Goal: Task Accomplishment & Management: Manage account settings

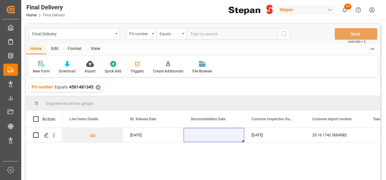
scroll to position [0, 303]
click at [196, 32] on input "text" at bounding box center [232, 34] width 91 height 12
paste input "4501462457"
type input "4501462457"
click at [283, 33] on icon "search button" at bounding box center [283, 33] width 7 height 7
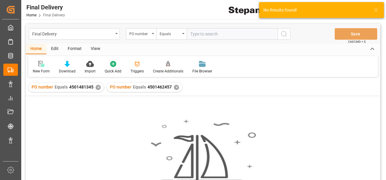
click at [96, 87] on div "✕" at bounding box center [98, 87] width 5 height 5
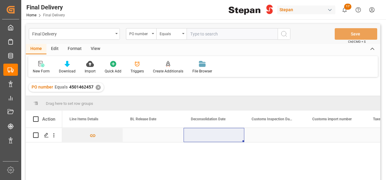
click at [139, 136] on div "Press SPACE to select this row." at bounding box center [153, 135] width 61 height 14
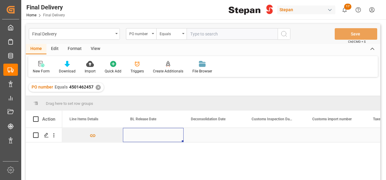
click at [139, 136] on div "Press SPACE to select this row." at bounding box center [153, 135] width 61 height 14
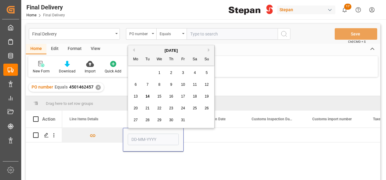
click at [147, 97] on span "14" at bounding box center [147, 96] width 4 height 4
type input "[DATE]"
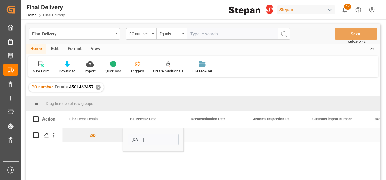
click at [206, 132] on div "Press SPACE to select this row." at bounding box center [214, 135] width 61 height 14
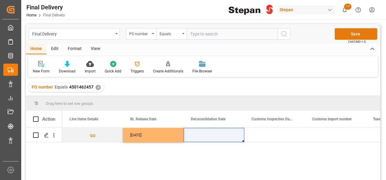
click at [346, 30] on button "Save" at bounding box center [356, 34] width 42 height 12
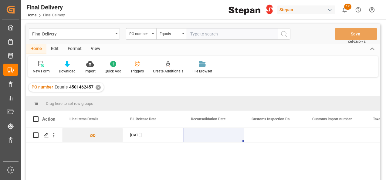
click at [98, 86] on div "✕" at bounding box center [98, 87] width 5 height 5
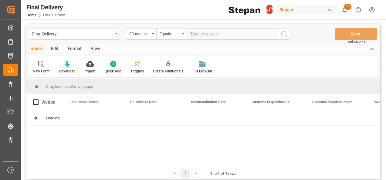
click at [200, 33] on input "text" at bounding box center [232, 34] width 91 height 12
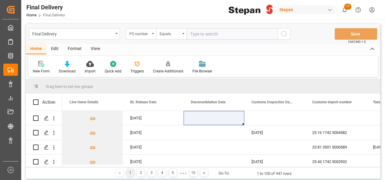
paste input "4501468339"
type input "4501468339"
click at [286, 34] on circle "search button" at bounding box center [283, 33] width 5 height 5
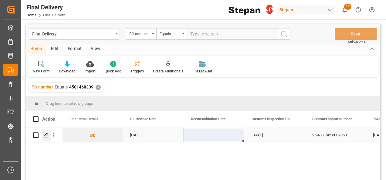
click at [45, 134] on icon "Press SPACE to select this row." at bounding box center [46, 135] width 5 height 5
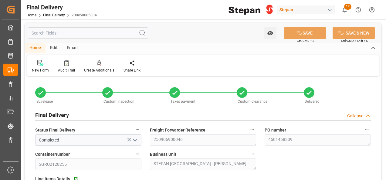
type input "[DATE]"
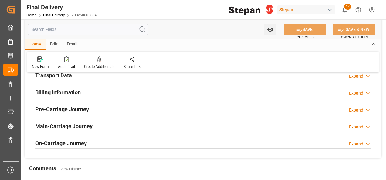
scroll to position [212, 0]
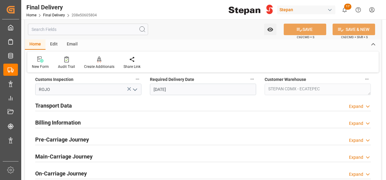
click at [62, 123] on h2 "Billing Information" at bounding box center [58, 123] width 46 height 8
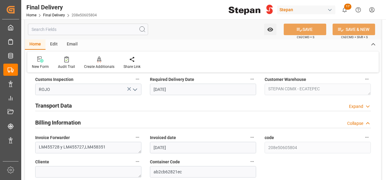
click at [64, 106] on h2 "Transport Data" at bounding box center [53, 106] width 37 height 8
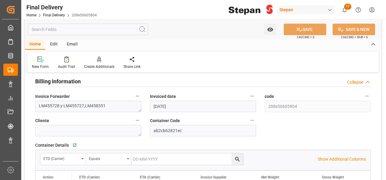
scroll to position [334, 0]
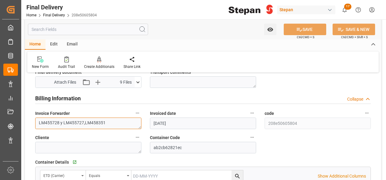
click at [118, 118] on textarea "LM455728 y LM455727,LM458351" at bounding box center [88, 124] width 106 height 12
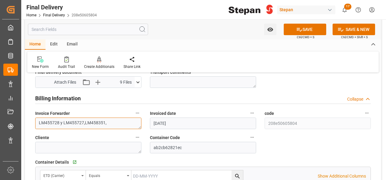
click at [114, 119] on textarea "LM455728 y LM455727,LM458351," at bounding box center [88, 124] width 106 height 12
paste textarea "LM458935"
type textarea "LM455728 y LM455727,LM458351,LM458935"
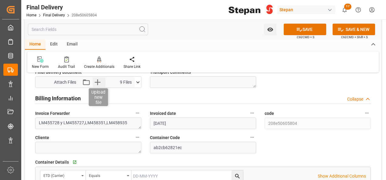
click at [100, 82] on icon "button" at bounding box center [98, 82] width 6 height 6
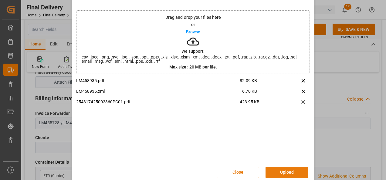
scroll to position [24, 0]
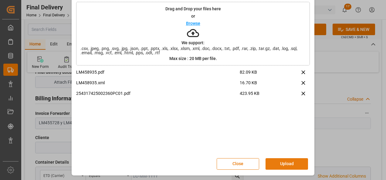
click at [287, 163] on button "Upload" at bounding box center [286, 164] width 42 height 12
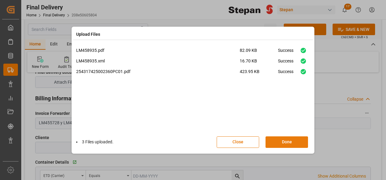
click at [281, 138] on button "Done" at bounding box center [286, 143] width 42 height 12
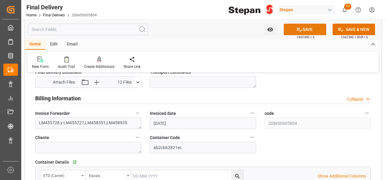
click at [306, 27] on button "SAVE" at bounding box center [305, 30] width 42 height 12
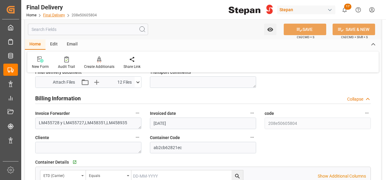
click at [49, 14] on link "Final Delivery" at bounding box center [54, 15] width 22 height 4
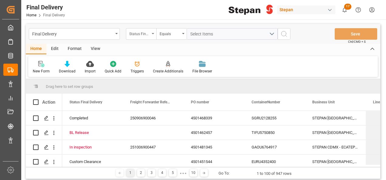
click at [153, 33] on icon "open menu" at bounding box center [153, 33] width 2 height 1
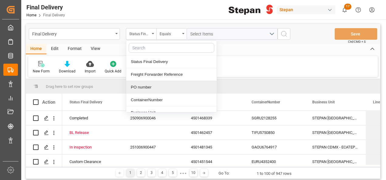
click at [137, 90] on div "PO number" at bounding box center [171, 87] width 90 height 13
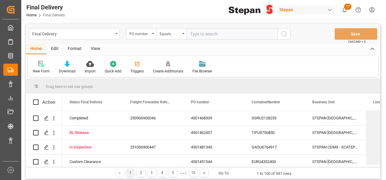
click at [198, 37] on input "text" at bounding box center [232, 34] width 91 height 12
type input "4501444053"
click at [284, 34] on icon "search button" at bounding box center [283, 33] width 7 height 7
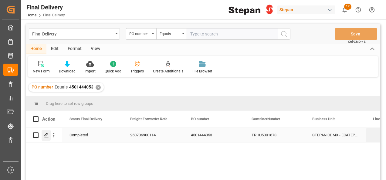
click at [46, 135] on icon "Press SPACE to select this row." at bounding box center [46, 135] width 5 height 5
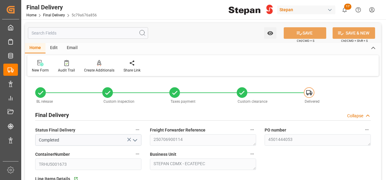
type input "21-06-2025"
type input "10-07-2025"
type input "16-07-2025"
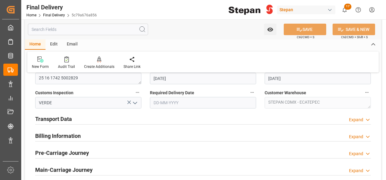
scroll to position [212, 0]
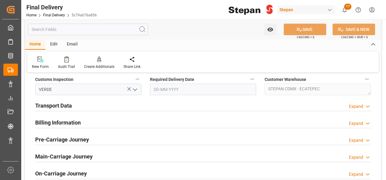
click at [70, 121] on h2 "Billing Information" at bounding box center [58, 123] width 46 height 8
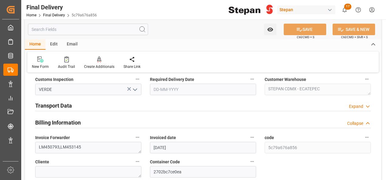
click at [70, 103] on h2 "Transport Data" at bounding box center [53, 106] width 37 height 8
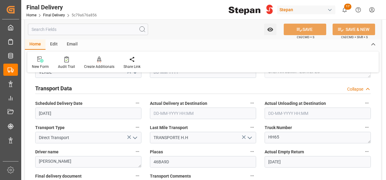
scroll to position [334, 0]
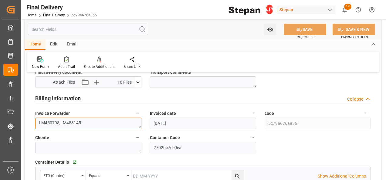
click at [96, 120] on textarea "LM450793,LM453145" at bounding box center [88, 124] width 106 height 12
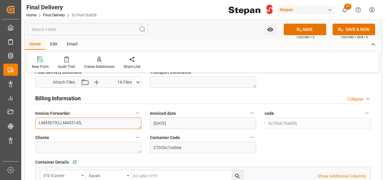
paste textarea "LM458762"
type textarea "LM450793,LM453145,LM458762"
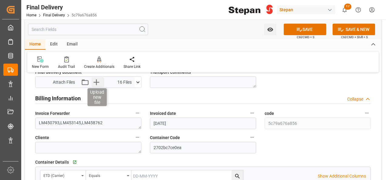
click at [100, 79] on icon "button" at bounding box center [97, 82] width 10 height 10
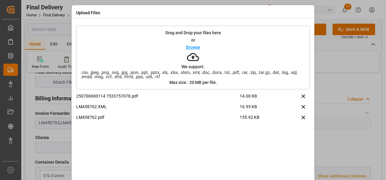
scroll to position [24, 0]
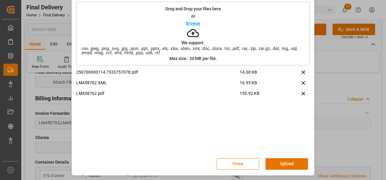
click at [275, 161] on button "Upload" at bounding box center [286, 164] width 42 height 12
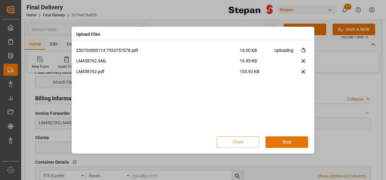
scroll to position [0, 0]
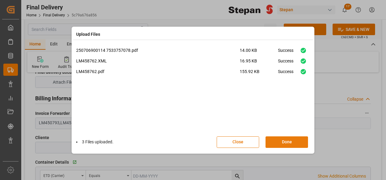
click at [279, 140] on button "Done" at bounding box center [286, 143] width 42 height 12
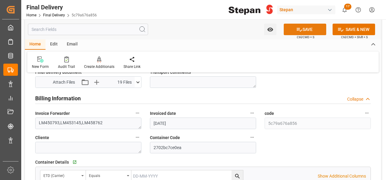
click at [307, 31] on button "SAVE" at bounding box center [305, 30] width 42 height 12
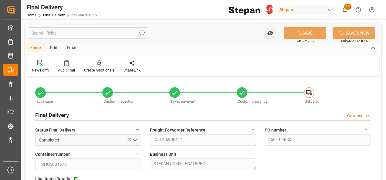
click at [97, 61] on icon at bounding box center [99, 63] width 4 height 6
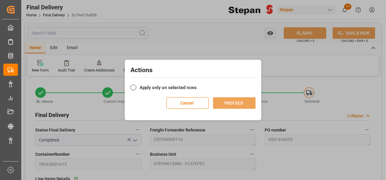
click at [150, 84] on label "Apply only on selected rows" at bounding box center [192, 87] width 125 height 7
click at [197, 84] on input "Apply only on selected rows" at bounding box center [197, 84] width 0 height 0
click at [238, 100] on button "PROCEED" at bounding box center [234, 103] width 42 height 12
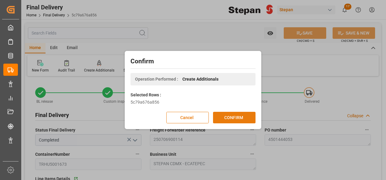
click at [229, 116] on button "CONFIRM" at bounding box center [234, 118] width 42 height 12
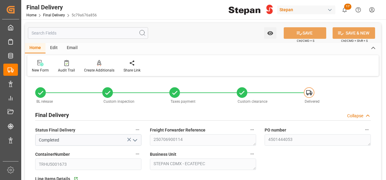
type input "21-06-2025"
type input "10-07-2025"
type input "16-07-2025"
click at [186, 141] on div "Freight Forwarder Reference 250706900114" at bounding box center [203, 136] width 115 height 24
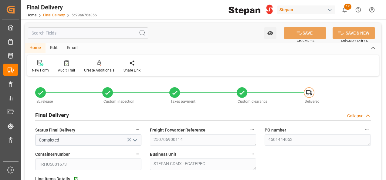
click at [53, 16] on link "Final Delivery" at bounding box center [54, 15] width 22 height 4
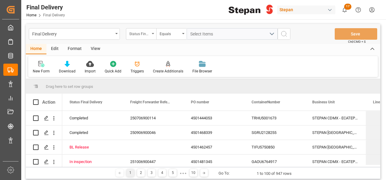
click at [143, 30] on div "Status Final Delivery" at bounding box center [139, 33] width 21 height 7
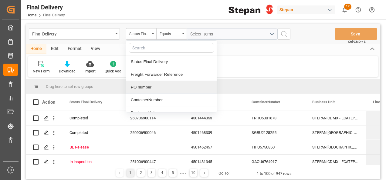
click at [144, 86] on div "PO number" at bounding box center [171, 87] width 90 height 13
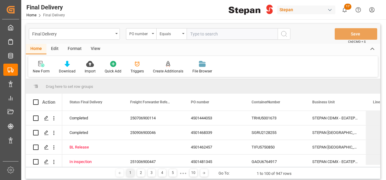
click at [200, 35] on input "text" at bounding box center [232, 34] width 91 height 12
type input "4501462573"
click at [281, 32] on icon "search button" at bounding box center [283, 33] width 7 height 7
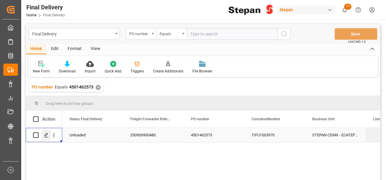
click at [46, 135] on icon "Press SPACE to select this row." at bounding box center [46, 135] width 5 height 5
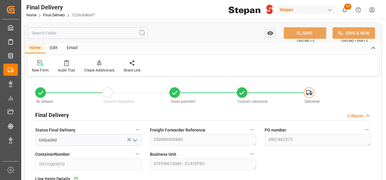
type input "01-09-2025"
type input "02-09-2025"
type input "[DATE]"
type input "09-10-2025"
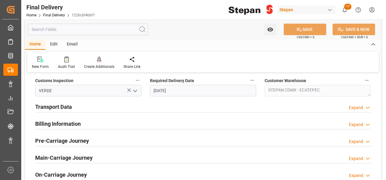
scroll to position [212, 0]
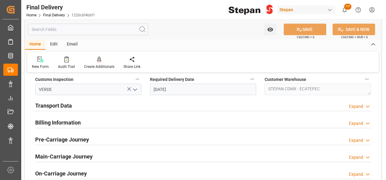
click at [74, 122] on h2 "Billing Information" at bounding box center [58, 123] width 46 height 8
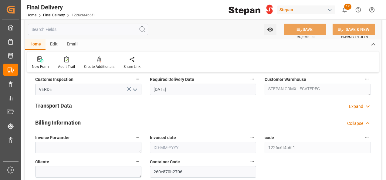
click at [70, 104] on h2 "Transport Data" at bounding box center [53, 106] width 37 height 8
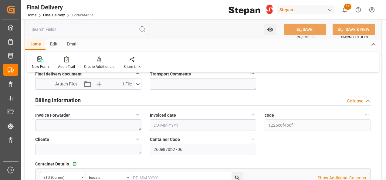
scroll to position [364, 0]
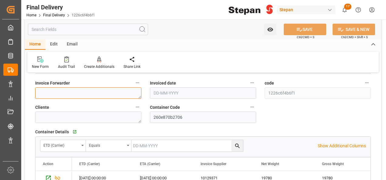
click at [47, 93] on textarea at bounding box center [88, 93] width 106 height 12
paste textarea "LM458865"
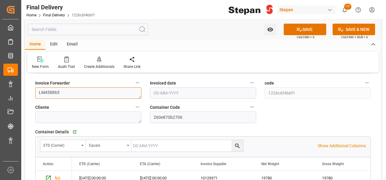
type textarea "LM458865"
click at [183, 92] on input "text" at bounding box center [203, 93] width 106 height 12
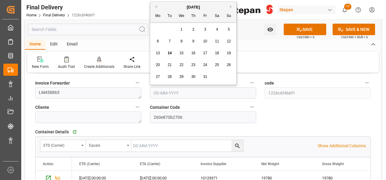
click at [156, 52] on span "13" at bounding box center [158, 53] width 4 height 4
type input "13-10-2025"
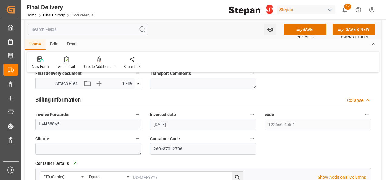
scroll to position [303, 0]
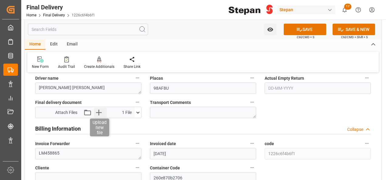
click at [99, 112] on icon "button" at bounding box center [99, 113] width 10 height 10
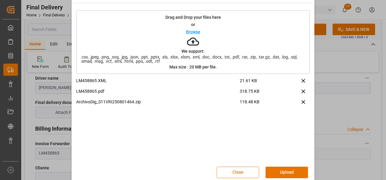
scroll to position [24, 0]
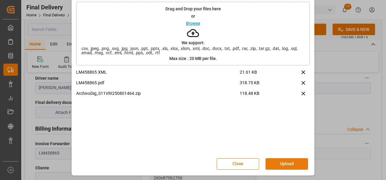
click at [287, 167] on button "Upload" at bounding box center [286, 164] width 42 height 12
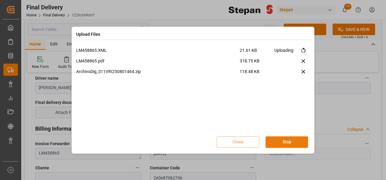
scroll to position [0, 0]
click at [283, 138] on button "Done" at bounding box center [286, 143] width 42 height 12
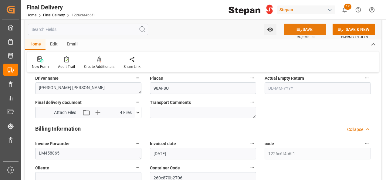
click at [299, 29] on icon at bounding box center [299, 29] width 6 height 6
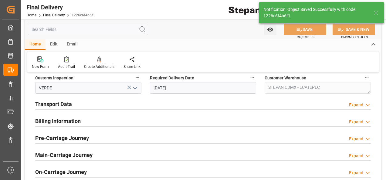
scroll to position [121, 0]
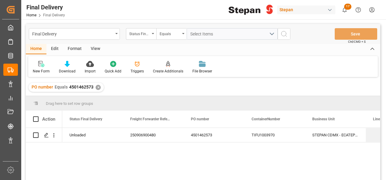
click at [97, 86] on div "✕" at bounding box center [98, 87] width 5 height 5
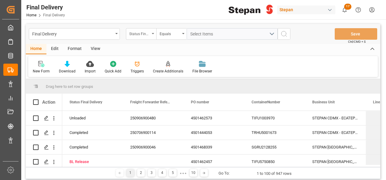
click at [153, 35] on div "Status Final Delivery" at bounding box center [141, 34] width 30 height 12
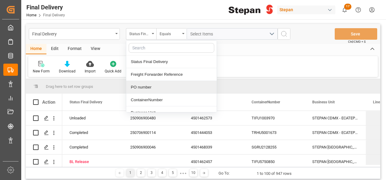
drag, startPoint x: 137, startPoint y: 89, endPoint x: 143, endPoint y: 82, distance: 9.5
click at [137, 89] on div "PO number" at bounding box center [171, 87] width 90 height 13
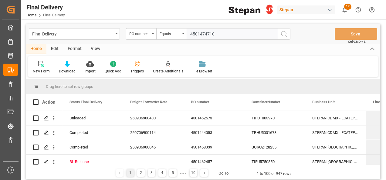
type input "4501474710"
click at [285, 35] on circle "search button" at bounding box center [283, 33] width 5 height 5
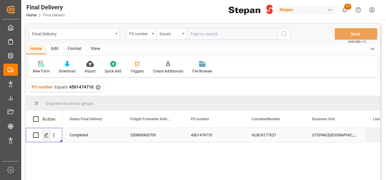
click at [45, 136] on polygon "Press SPACE to select this row." at bounding box center [46, 134] width 3 height 3
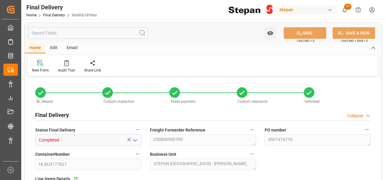
type input "Completed"
type textarea "250806900709"
type textarea "4501474710"
type input "HLBU3177627"
type textarea "STEPAN MEXICO - MATAMOROS"
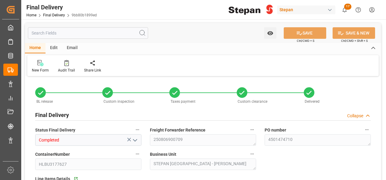
type textarea "25 43 1742 5002411"
type input "VERDE"
type textarea "STEPAN CDMX - ECATEPEC"
type input "Direct Transport"
type input "TRANSPORTE TLH"
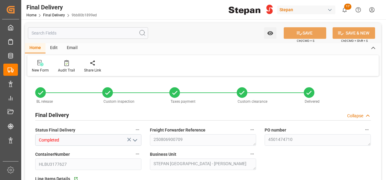
type textarea "348"
type textarea "MIGUEL ANGEL REYES PEREZ"
type input "39AJ9E"
type textarea "LM453985 y LM453984"
type input "9bb80b1899ed"
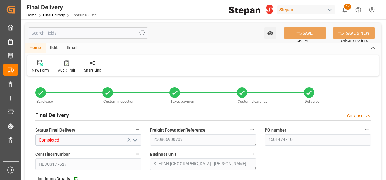
type input "db7638f08229"
type input "08-08-2025"
type input "14-08-2025"
type input "16-08-2025"
type input "18-08-2025"
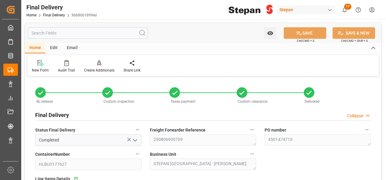
type input "19-08-2025"
type input "19-08-2025 00:00"
type input "20-08-2025"
type input "[DATE]"
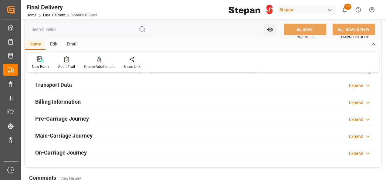
scroll to position [243, 0]
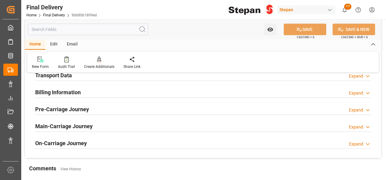
click at [53, 92] on h2 "Billing Information" at bounding box center [58, 92] width 46 height 8
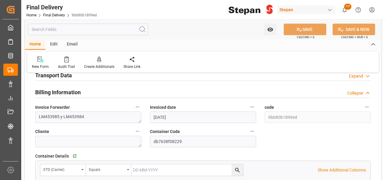
click at [69, 75] on h2 "Transport Data" at bounding box center [53, 75] width 37 height 8
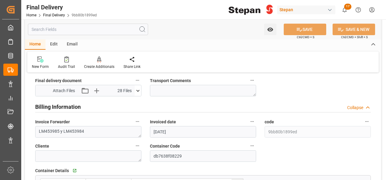
scroll to position [364, 0]
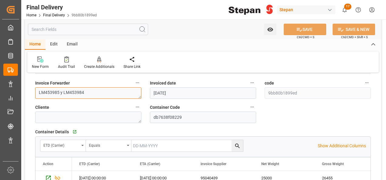
click at [87, 92] on textarea "LM453985 y LM453984" at bounding box center [88, 93] width 106 height 12
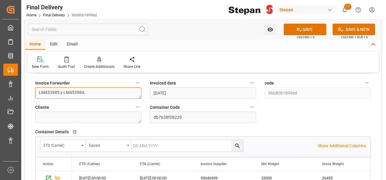
paste textarea "LM458790"
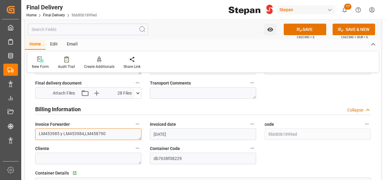
scroll to position [273, 0]
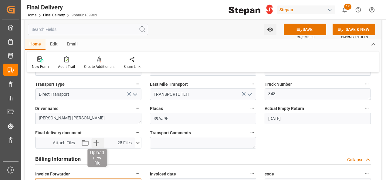
type textarea "LM453985 y LM453984,LM458790"
click at [95, 143] on icon "button" at bounding box center [96, 143] width 6 height 6
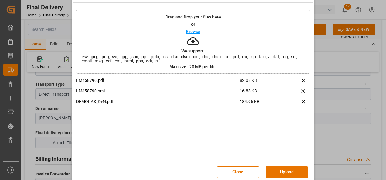
scroll to position [24, 0]
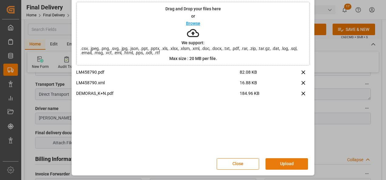
click at [285, 163] on button "Upload" at bounding box center [286, 164] width 42 height 12
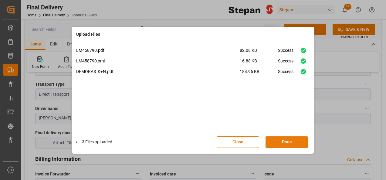
click at [284, 141] on button "Done" at bounding box center [286, 143] width 42 height 12
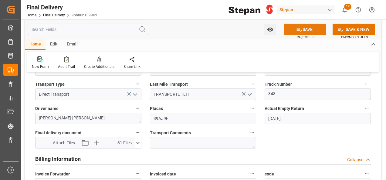
click at [303, 28] on button "SAVE" at bounding box center [305, 30] width 42 height 12
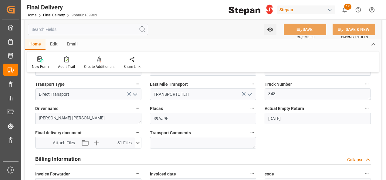
scroll to position [177, 0]
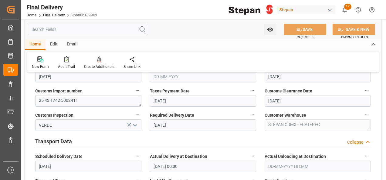
click at [97, 63] on div "Create Additionals" at bounding box center [98, 62] width 39 height 13
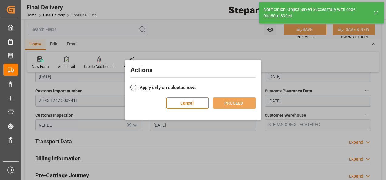
scroll to position [0, 0]
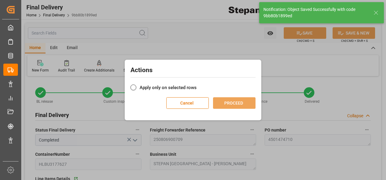
click at [146, 87] on label "Apply only on selected rows" at bounding box center [192, 87] width 125 height 7
click at [197, 84] on input "Apply only on selected rows" at bounding box center [197, 84] width 0 height 0
click at [234, 102] on button "PROCEED" at bounding box center [234, 103] width 42 height 12
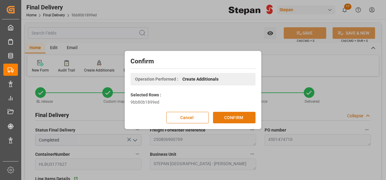
click at [235, 119] on button "CONFIRM" at bounding box center [234, 118] width 42 height 12
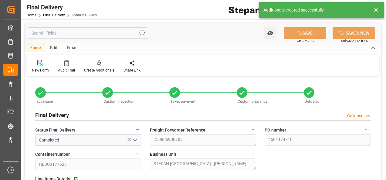
type input "08-08-2025"
type input "14-08-2025"
type input "16-08-2025"
type input "18-08-2025"
type input "19-08-2025"
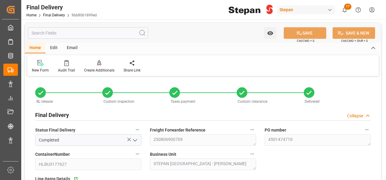
click at [45, 16] on link "Final Delivery" at bounding box center [54, 15] width 22 height 4
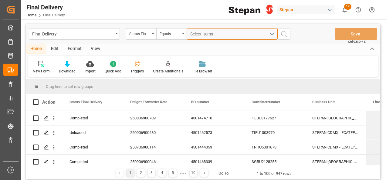
click at [203, 35] on span "Select Items" at bounding box center [203, 34] width 26 height 5
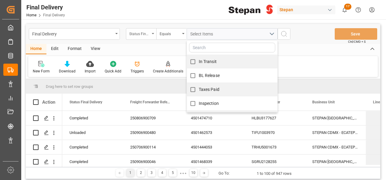
click at [140, 33] on div "Status Final Delivery" at bounding box center [139, 33] width 21 height 7
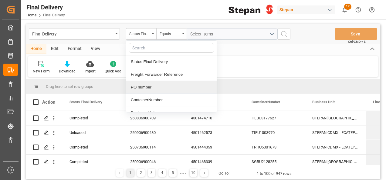
click at [139, 88] on div "PO number" at bounding box center [171, 87] width 90 height 13
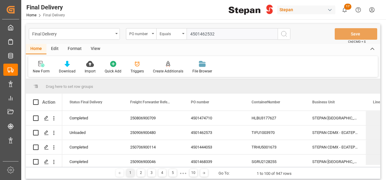
type input "4501462532"
click at [283, 30] on button "search button" at bounding box center [284, 34] width 13 height 12
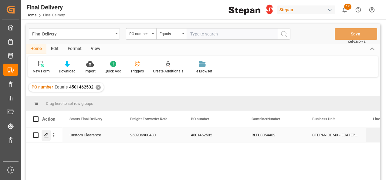
click at [44, 135] on icon "Press SPACE to select this row." at bounding box center [46, 135] width 5 height 5
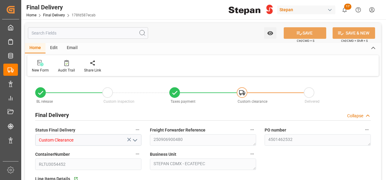
type input "Custom Clearance"
type textarea "250906900480"
type textarea "4501462532"
type input "RLTU3054452"
type textarea "STEPAN CDMX - ECATEPEC"
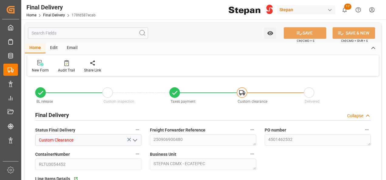
type textarea "25 43 1742 5002657"
type input "VERDE"
type textarea "SMART PASS"
type textarea "LM455240"
type input "178fd587ecab"
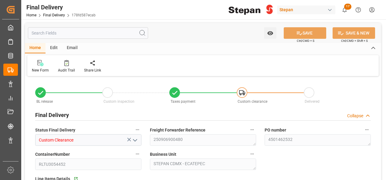
type input "db9e861a061e"
type input "01-09-2025"
type input "02-09-2025"
type input "[DATE]"
type input "08-09-2025"
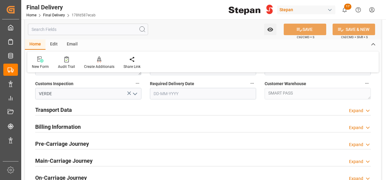
scroll to position [212, 0]
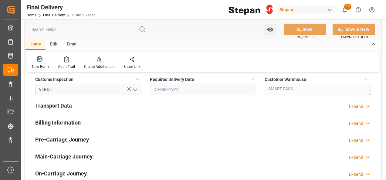
click at [54, 123] on h2 "Billing Information" at bounding box center [58, 123] width 46 height 8
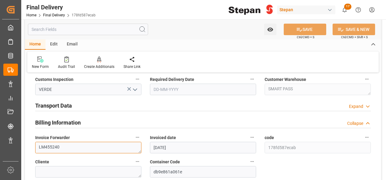
click at [76, 150] on textarea "LM455240" at bounding box center [88, 148] width 106 height 12
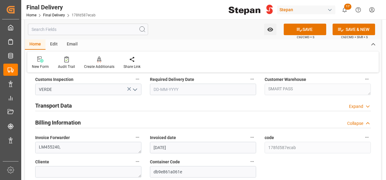
click at [68, 105] on h2 "Transport Data" at bounding box center [53, 106] width 37 height 8
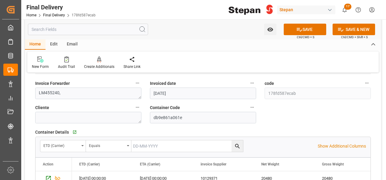
scroll to position [364, 0]
click at [73, 94] on textarea "LM455240," at bounding box center [88, 93] width 106 height 12
paste textarea "LM458805"
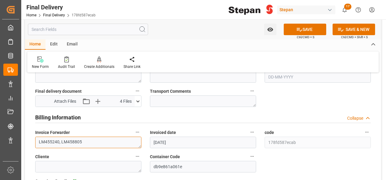
scroll to position [273, 0]
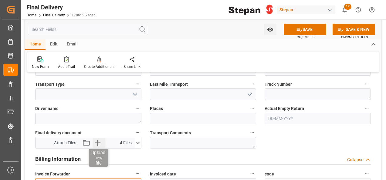
type textarea "LM455240, LM458805"
click at [98, 141] on icon "button" at bounding box center [98, 143] width 6 height 6
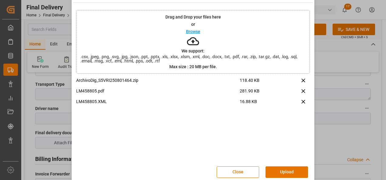
scroll to position [24, 0]
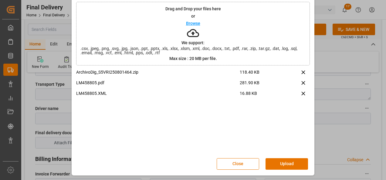
click at [288, 163] on button "Upload" at bounding box center [286, 164] width 42 height 12
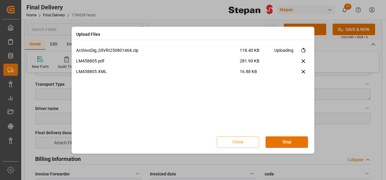
scroll to position [0, 0]
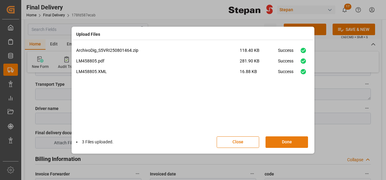
click at [302, 145] on button "Done" at bounding box center [286, 143] width 42 height 12
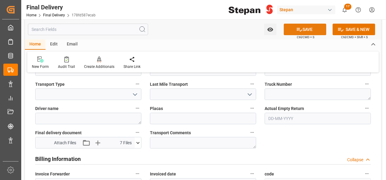
click at [297, 28] on icon at bounding box center [299, 30] width 5 height 4
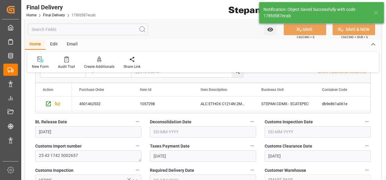
scroll to position [61, 0]
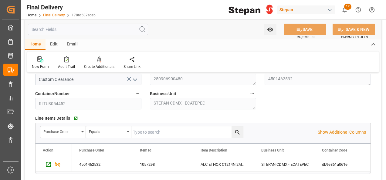
click at [49, 15] on link "Final Delivery" at bounding box center [54, 15] width 22 height 4
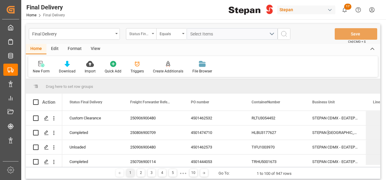
click at [143, 34] on div "Status Final Delivery" at bounding box center [139, 33] width 21 height 7
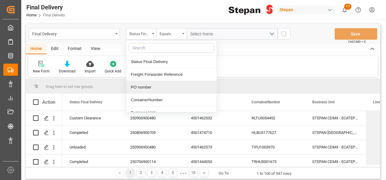
click at [139, 90] on div "PO number" at bounding box center [171, 87] width 90 height 13
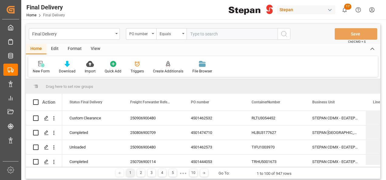
click at [195, 36] on input "text" at bounding box center [232, 34] width 91 height 12
type input "4501462529"
click at [282, 33] on icon "search button" at bounding box center [283, 33] width 7 height 7
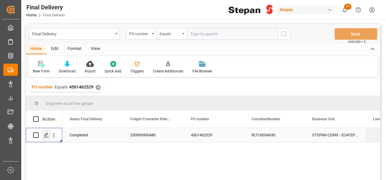
click at [44, 136] on icon "Press SPACE to select this row." at bounding box center [46, 135] width 5 height 5
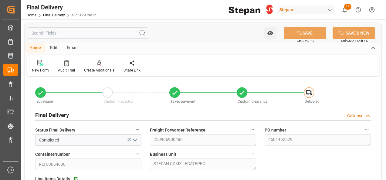
type input "01-09-2025"
type input "02-09-2025"
type input "[DATE]"
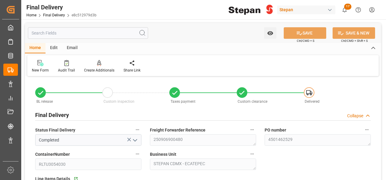
type input "[DATE] 00:00"
type input "27-09-2025"
type input "08-09-2025"
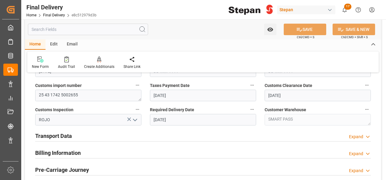
click at [58, 149] on h2 "Billing Information" at bounding box center [58, 153] width 46 height 8
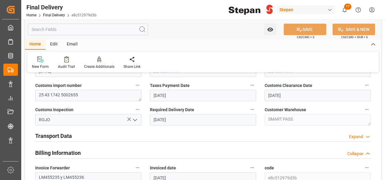
click at [58, 137] on h2 "Transport Data" at bounding box center [53, 136] width 37 height 8
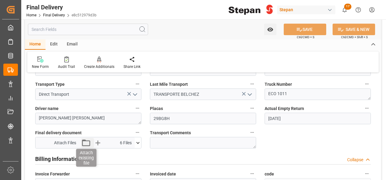
scroll to position [303, 0]
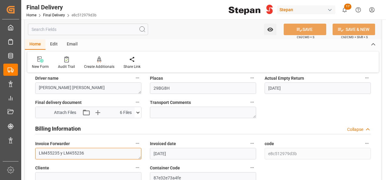
click at [87, 153] on textarea "LM455235 y LM455236" at bounding box center [88, 154] width 106 height 12
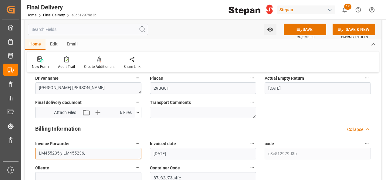
paste textarea "LM458803"
type textarea "LM455235 y LM455236,LM458803"
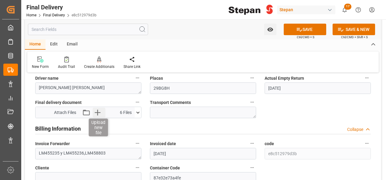
click at [98, 110] on icon "button" at bounding box center [98, 113] width 6 height 6
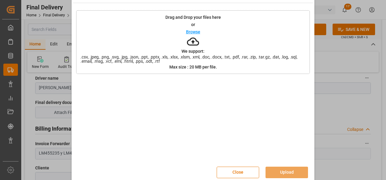
scroll to position [24, 0]
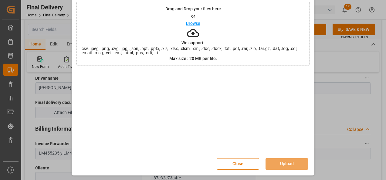
drag, startPoint x: 241, startPoint y: 165, endPoint x: 239, endPoint y: 163, distance: 3.7
click at [241, 165] on button "Close" at bounding box center [238, 164] width 42 height 12
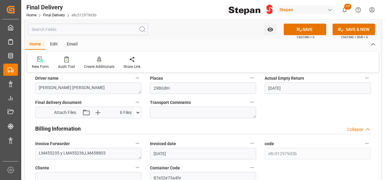
click at [140, 112] on icon at bounding box center [138, 113] width 6 height 6
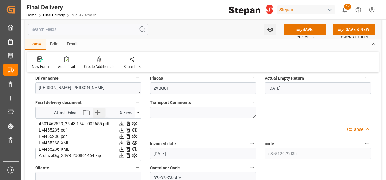
click at [96, 109] on icon "button" at bounding box center [98, 113] width 10 height 10
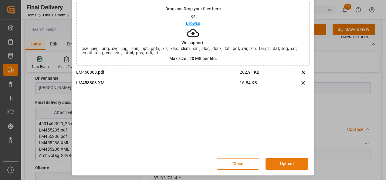
click at [285, 161] on button "Upload" at bounding box center [286, 164] width 42 height 12
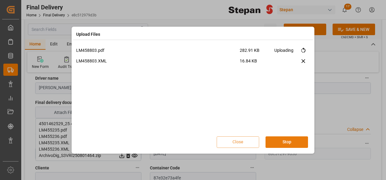
scroll to position [0, 0]
click at [286, 143] on button "Done" at bounding box center [286, 143] width 42 height 12
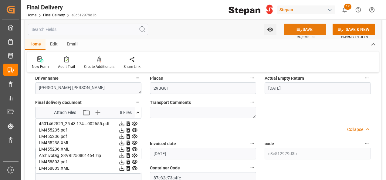
click at [305, 30] on button "SAVE" at bounding box center [305, 30] width 42 height 12
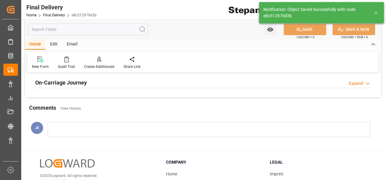
click at [137, 113] on div "Comments View History" at bounding box center [203, 109] width 348 height 10
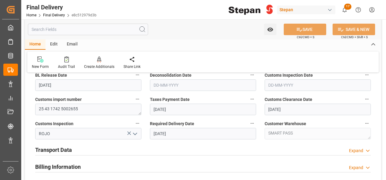
scroll to position [152, 0]
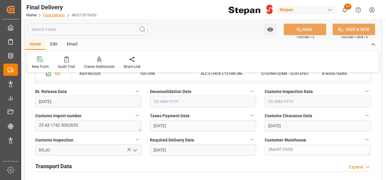
click at [52, 16] on link "Final Delivery" at bounding box center [54, 15] width 22 height 4
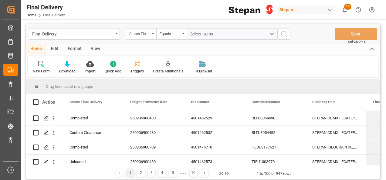
click at [153, 34] on div "Status Final Delivery" at bounding box center [141, 34] width 30 height 12
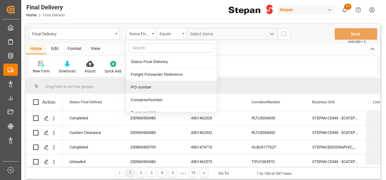
click at [139, 84] on div "PO number" at bounding box center [171, 87] width 90 height 13
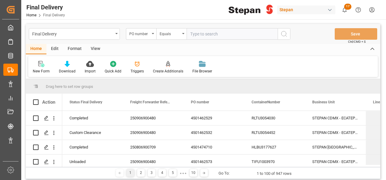
click at [198, 33] on input "text" at bounding box center [232, 34] width 91 height 12
paste input "4501462528"
type input "4501462528"
click at [282, 30] on icon "search button" at bounding box center [283, 33] width 7 height 7
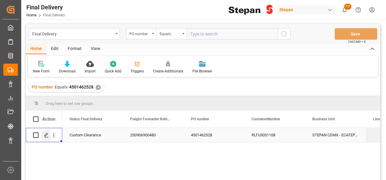
click at [47, 137] on icon "Press SPACE to select this row." at bounding box center [46, 135] width 5 height 5
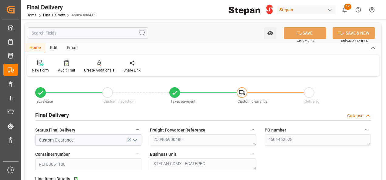
type input "01-09-2025"
type input "02-09-2025"
type input "[DATE]"
type input "08-09-2025"
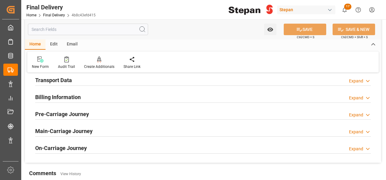
scroll to position [243, 0]
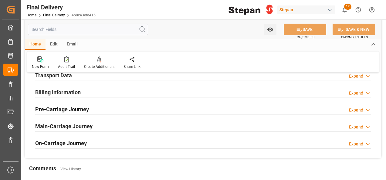
click at [74, 93] on h2 "Billing Information" at bounding box center [58, 92] width 46 height 8
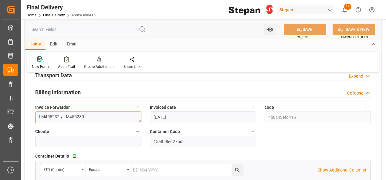
click at [93, 114] on textarea "LM455232 y LM455230" at bounding box center [88, 118] width 106 height 12
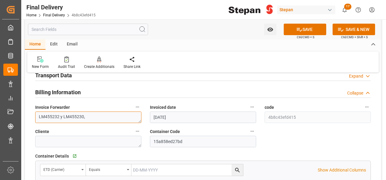
paste textarea "LM458802"
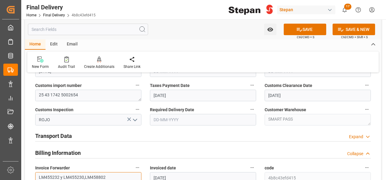
scroll to position [182, 0]
type textarea "LM455232 y LM455230,LM458802"
click at [58, 135] on h2 "Transport Data" at bounding box center [53, 136] width 37 height 8
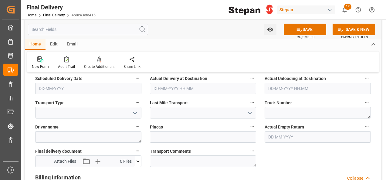
scroll to position [273, 0]
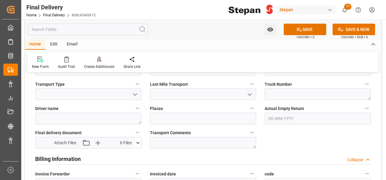
click at [137, 141] on icon at bounding box center [138, 143] width 6 height 6
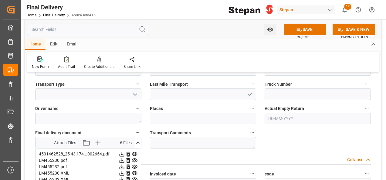
click at [137, 142] on icon at bounding box center [138, 143] width 6 height 6
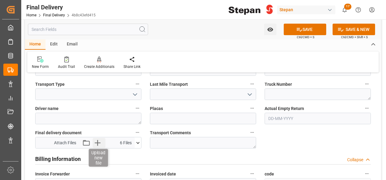
click at [99, 142] on icon "button" at bounding box center [98, 143] width 10 height 10
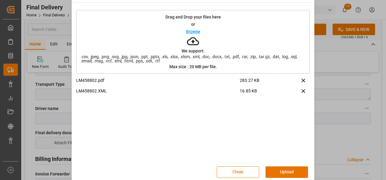
scroll to position [24, 0]
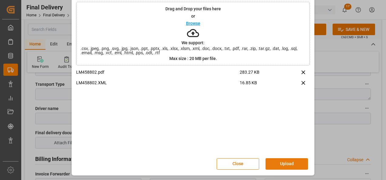
click at [285, 165] on button "Upload" at bounding box center [286, 164] width 42 height 12
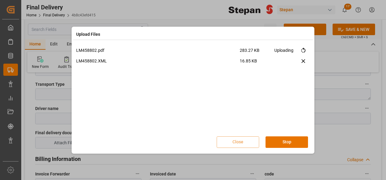
scroll to position [0, 0]
click at [282, 141] on button "Done" at bounding box center [286, 143] width 42 height 12
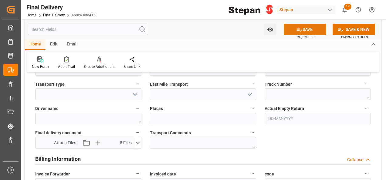
click at [298, 29] on icon at bounding box center [299, 30] width 5 height 4
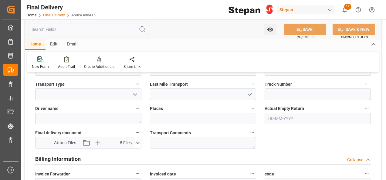
click at [51, 15] on link "Final Delivery" at bounding box center [54, 15] width 22 height 4
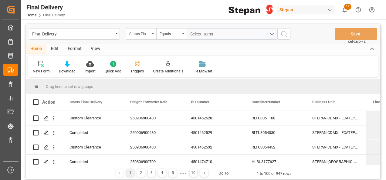
click at [154, 32] on div "Status Final Delivery" at bounding box center [141, 34] width 30 height 12
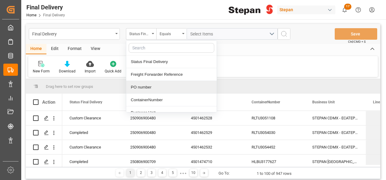
click at [141, 89] on div "PO number" at bounding box center [171, 87] width 90 height 13
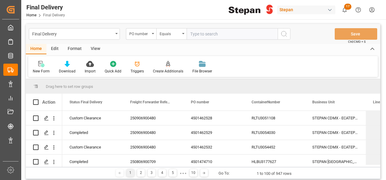
click at [203, 34] on input "text" at bounding box center [232, 34] width 91 height 12
paste input "4501462527"
type input "4501462527"
click at [284, 34] on icon "search button" at bounding box center [283, 33] width 7 height 7
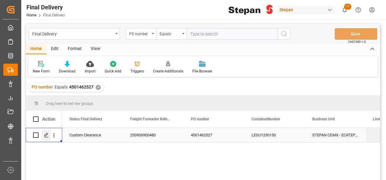
click at [46, 137] on icon "Press SPACE to select this row." at bounding box center [46, 135] width 5 height 5
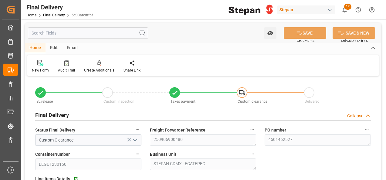
type input "01-09-2025"
type input "02-09-2025"
type input "[DATE]"
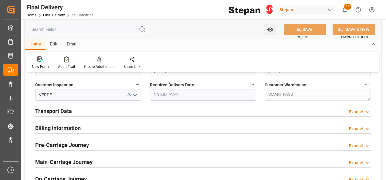
scroll to position [182, 0]
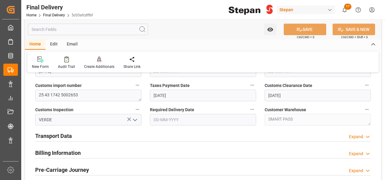
click at [64, 135] on h2 "Transport Data" at bounding box center [53, 136] width 37 height 8
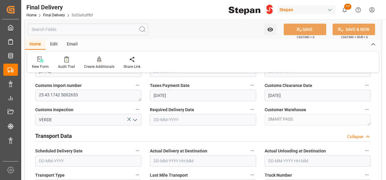
click at [67, 152] on span "Scheduled Delivery Date" at bounding box center [58, 151] width 47 height 6
click at [133, 152] on button "Scheduled Delivery Date" at bounding box center [137, 151] width 8 height 8
click at [274, 133] on div at bounding box center [193, 90] width 386 height 180
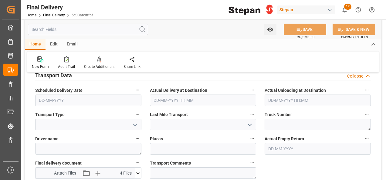
scroll to position [334, 0]
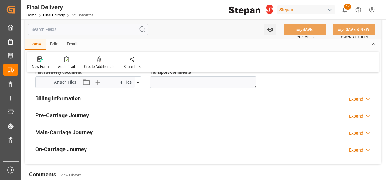
click at [67, 97] on h2 "Billing Information" at bounding box center [58, 98] width 46 height 8
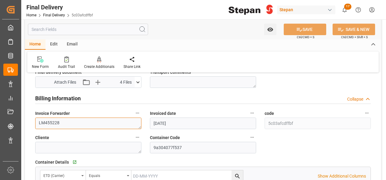
click at [76, 126] on textarea "LM455228" at bounding box center [88, 124] width 106 height 12
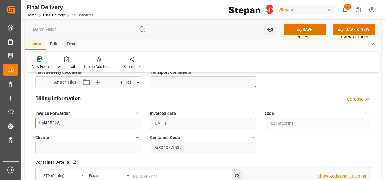
paste textarea "LM458801"
type textarea "LM455228,LM458801"
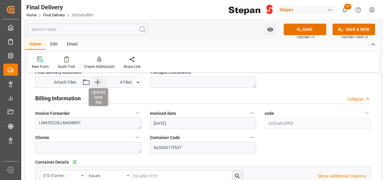
click at [96, 82] on icon "button" at bounding box center [98, 82] width 10 height 10
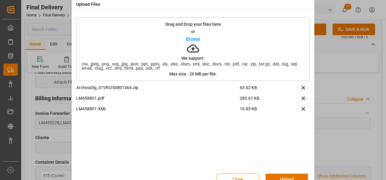
scroll to position [24, 0]
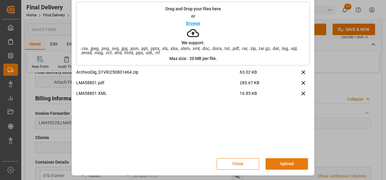
click at [287, 160] on button "Upload" at bounding box center [286, 164] width 42 height 12
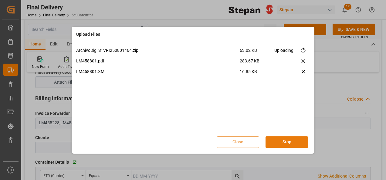
scroll to position [0, 0]
click at [288, 141] on button "Done" at bounding box center [286, 143] width 42 height 12
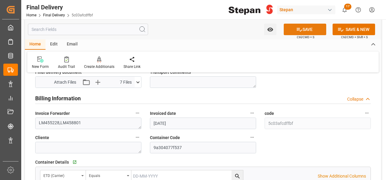
click at [306, 33] on button "SAVE" at bounding box center [305, 30] width 42 height 12
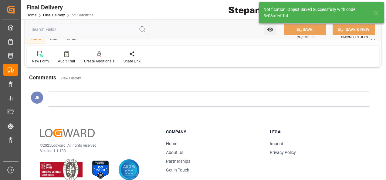
scroll to position [237, 0]
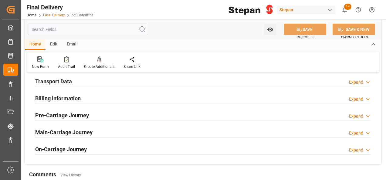
click at [49, 15] on link "Final Delivery" at bounding box center [54, 15] width 22 height 4
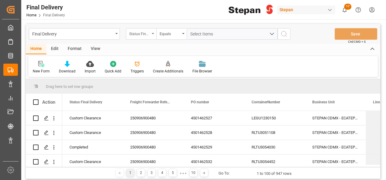
click at [152, 32] on div "Status Final Delivery" at bounding box center [141, 34] width 30 height 12
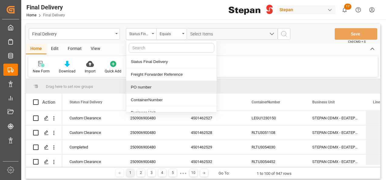
click at [146, 83] on div "PO number" at bounding box center [171, 87] width 90 height 13
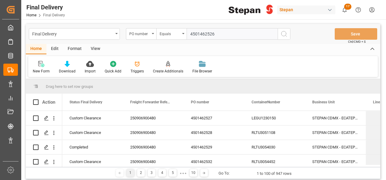
type input "4501462526"
click at [285, 34] on icon "search button" at bounding box center [283, 33] width 7 height 7
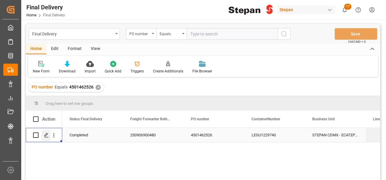
click at [47, 134] on polygon "Press SPACE to select this row." at bounding box center [46, 134] width 3 height 3
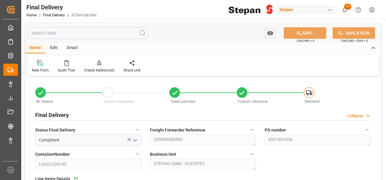
type input "01-09-2025"
type input "02-09-2025"
type input "[DATE]"
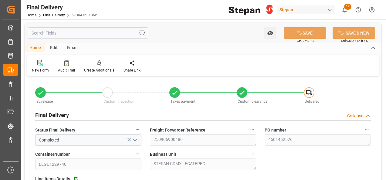
type input "23-09-2025 00:00"
type input "[DATE]"
type input "08-09-2025"
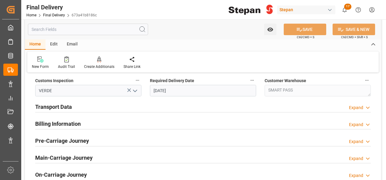
scroll to position [212, 0]
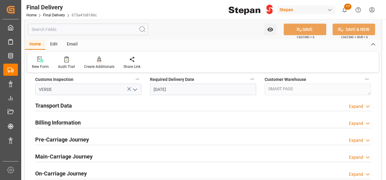
click at [76, 124] on h2 "Billing Information" at bounding box center [58, 123] width 46 height 8
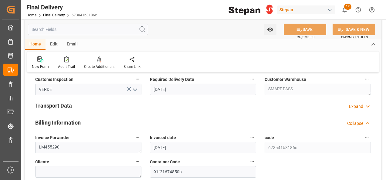
click at [68, 106] on h2 "Transport Data" at bounding box center [53, 106] width 37 height 8
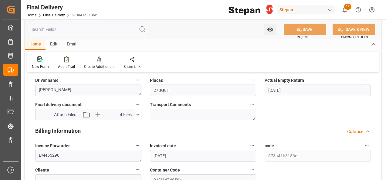
scroll to position [303, 0]
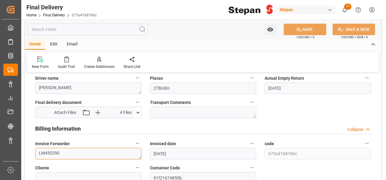
click at [64, 154] on textarea "LM455290" at bounding box center [88, 154] width 106 height 12
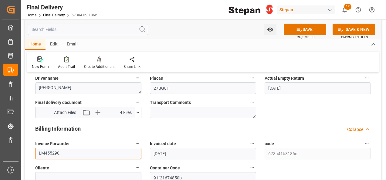
paste textarea "LM458800"
type textarea "LM455290,LM458800"
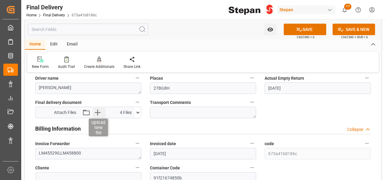
click at [96, 114] on icon "button" at bounding box center [98, 113] width 10 height 10
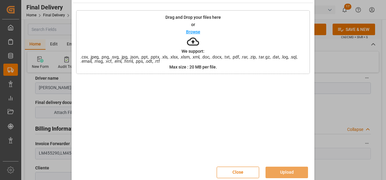
scroll to position [24, 0]
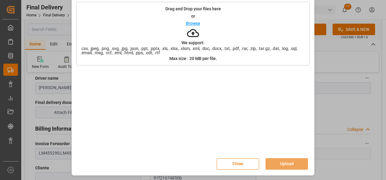
click at [242, 167] on button "Close" at bounding box center [238, 164] width 42 height 12
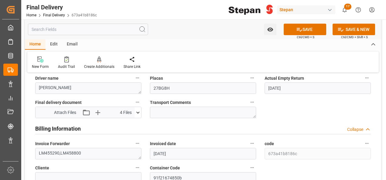
click at [140, 111] on icon at bounding box center [138, 113] width 6 height 6
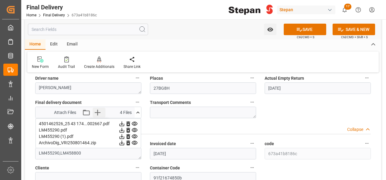
click at [99, 112] on icon "button" at bounding box center [98, 113] width 10 height 10
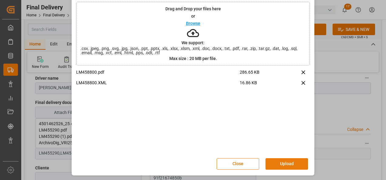
click at [286, 166] on button "Upload" at bounding box center [286, 164] width 42 height 12
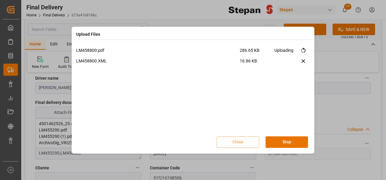
scroll to position [0, 0]
click at [285, 142] on button "Done" at bounding box center [286, 143] width 42 height 12
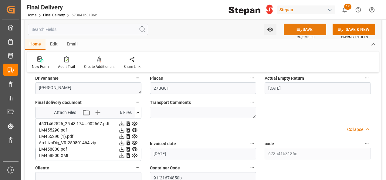
click at [306, 27] on button "SAVE" at bounding box center [305, 30] width 42 height 12
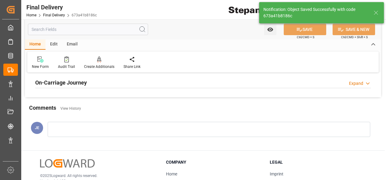
click at [137, 112] on div "Comments View History" at bounding box center [203, 109] width 348 height 10
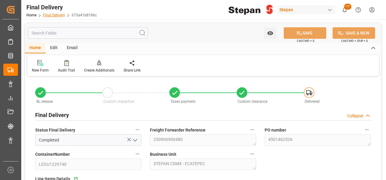
click at [47, 15] on link "Final Delivery" at bounding box center [54, 15] width 22 height 4
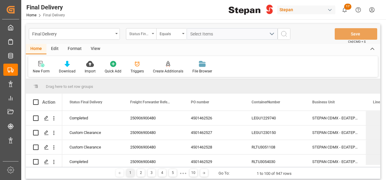
click at [146, 30] on div "Status Final Delivery" at bounding box center [139, 33] width 21 height 7
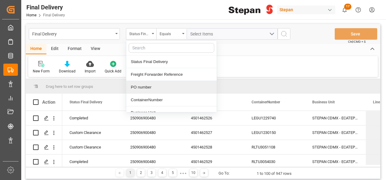
click at [147, 87] on div "PO number" at bounding box center [171, 87] width 90 height 13
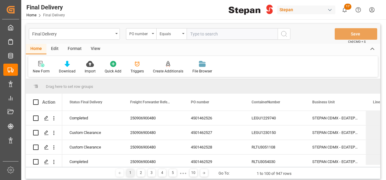
click at [198, 36] on input "text" at bounding box center [232, 34] width 91 height 12
type input "4501462571"
click at [285, 35] on icon "search button" at bounding box center [283, 33] width 7 height 7
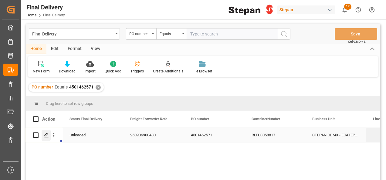
click at [45, 134] on icon "Press SPACE to select this row." at bounding box center [46, 135] width 5 height 5
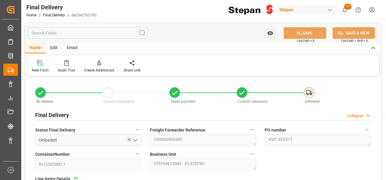
type input "01-09-2025"
type input "02-09-2025"
type input "[DATE]"
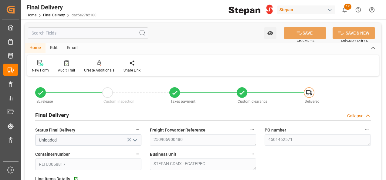
type input "08-10-2025 00:00"
type input "08-09-2025"
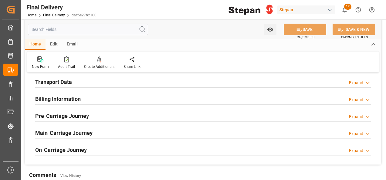
scroll to position [237, 0]
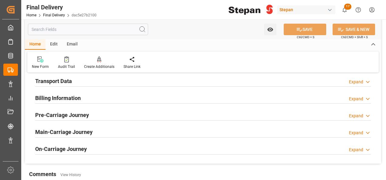
click at [58, 82] on h2 "Transport Data" at bounding box center [53, 81] width 37 height 8
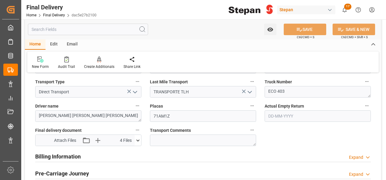
scroll to position [298, 0]
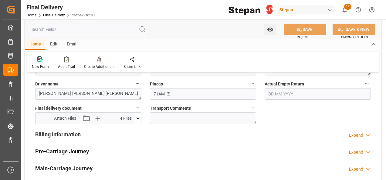
click at [70, 133] on h2 "Billing Information" at bounding box center [58, 134] width 46 height 8
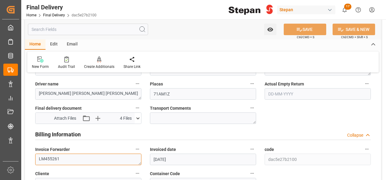
click at [64, 156] on textarea "LM455261" at bounding box center [88, 160] width 106 height 12
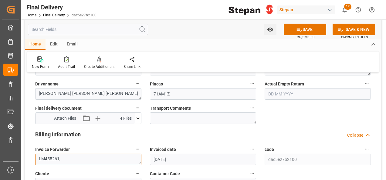
paste textarea "LM458797"
type textarea "LM455261,LM458797"
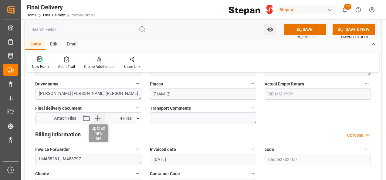
click at [99, 119] on icon "button" at bounding box center [98, 118] width 10 height 10
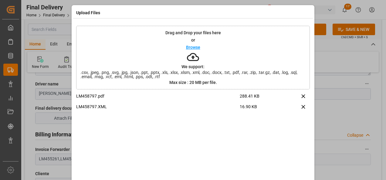
scroll to position [24, 0]
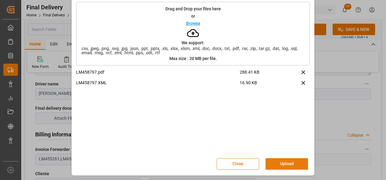
click at [281, 162] on button "Upload" at bounding box center [286, 164] width 42 height 12
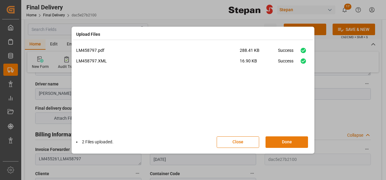
click at [287, 139] on button "Done" at bounding box center [286, 143] width 42 height 12
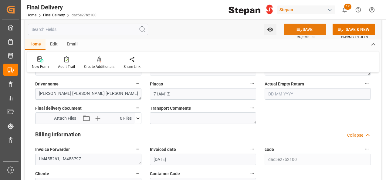
click at [302, 26] on button "SAVE" at bounding box center [305, 30] width 42 height 12
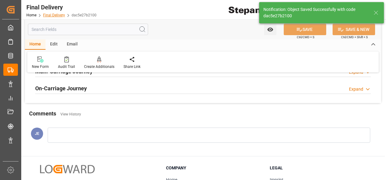
click at [54, 15] on link "Final Delivery" at bounding box center [54, 15] width 22 height 4
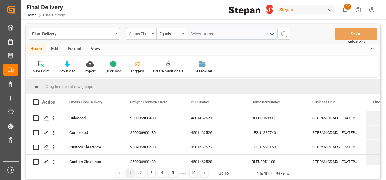
click at [153, 35] on div "Status Final Delivery" at bounding box center [141, 34] width 30 height 12
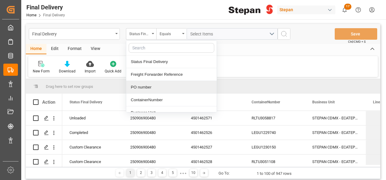
click at [144, 86] on div "PO number" at bounding box center [171, 87] width 90 height 13
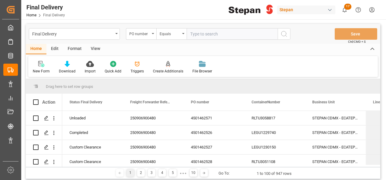
click at [193, 35] on input "text" at bounding box center [232, 34] width 91 height 12
type input "4501462569"
click at [283, 34] on icon "search button" at bounding box center [283, 33] width 7 height 7
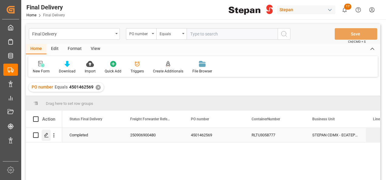
click at [47, 135] on icon "Press SPACE to select this row." at bounding box center [46, 135] width 5 height 5
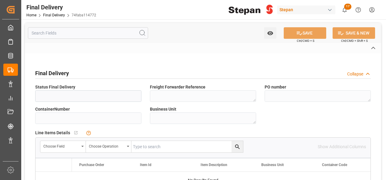
type input "Completed"
type textarea "250906900480"
type textarea "4501462569"
type input "RLTU3058777"
type textarea "STEPAN CDMX - ECATEPEC"
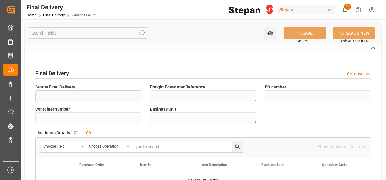
type textarea "25 43 1742 5002662"
type input "VERDE"
type textarea "STEPAN CDMX - ECATEPEC"
type input "Direct Transport"
type input "TRANSPORTE TLH"
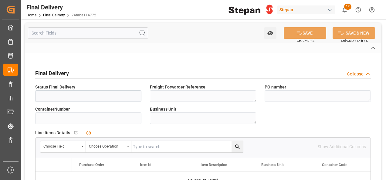
type textarea "40036"
type textarea "VICTOR MANUEL PEREYRA"
type input "44BF7S"
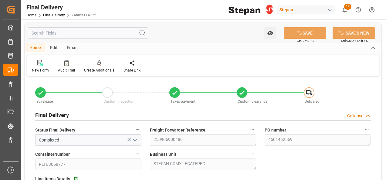
type input "01-09-2025"
type input "02-09-2025"
type input "[DATE]"
type input "19-09-2025"
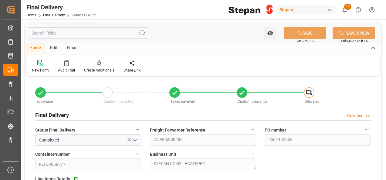
type input "19-09-2025 00:00"
type input "21-09-2025"
type input "08-09-2025"
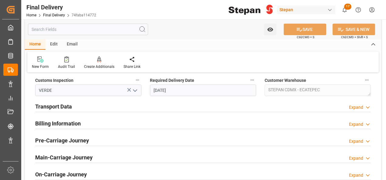
scroll to position [212, 0]
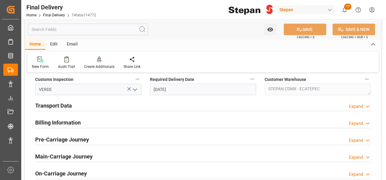
click at [66, 104] on h2 "Transport Data" at bounding box center [53, 106] width 37 height 8
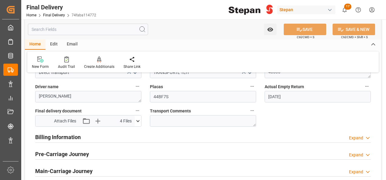
scroll to position [303, 0]
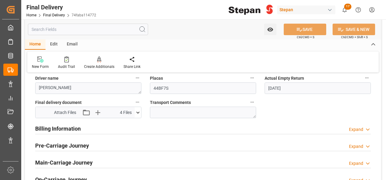
click at [66, 127] on h2 "Billing Information" at bounding box center [58, 129] width 46 height 8
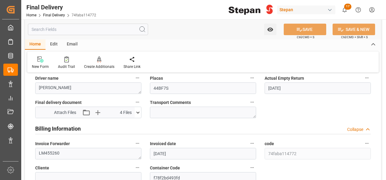
scroll to position [334, 0]
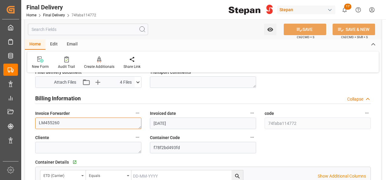
click at [66, 125] on textarea "LM455260" at bounding box center [88, 124] width 106 height 12
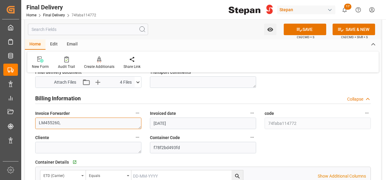
paste textarea "LM458796"
type textarea "LM455260,LM458796"
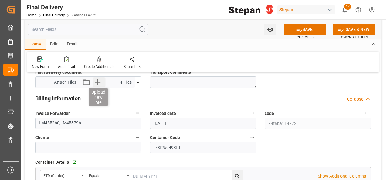
click at [97, 78] on icon "button" at bounding box center [98, 82] width 10 height 10
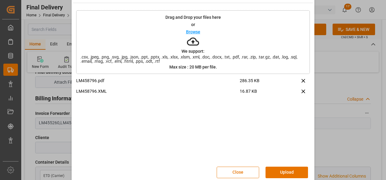
scroll to position [24, 0]
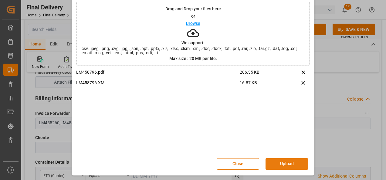
click at [278, 162] on button "Upload" at bounding box center [286, 164] width 42 height 12
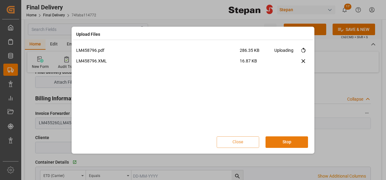
scroll to position [0, 0]
click at [289, 143] on button "Done" at bounding box center [286, 143] width 42 height 12
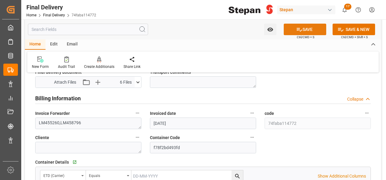
click at [298, 25] on button "SAVE" at bounding box center [305, 30] width 42 height 12
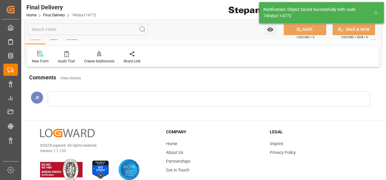
scroll to position [237, 0]
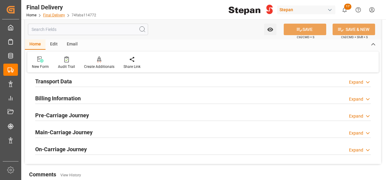
click at [49, 14] on link "Final Delivery" at bounding box center [54, 15] width 22 height 4
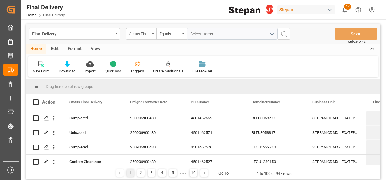
click at [146, 32] on div "Status Final Delivery" at bounding box center [139, 33] width 21 height 7
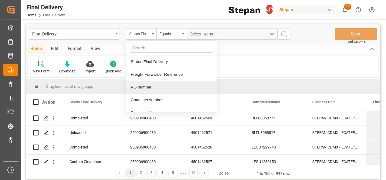
click at [143, 88] on div "PO number" at bounding box center [171, 87] width 90 height 13
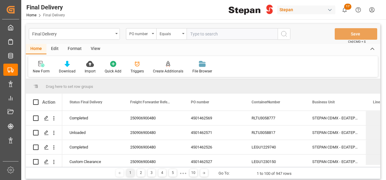
click at [211, 31] on input "text" at bounding box center [232, 34] width 91 height 12
type input "4501462566"
click at [286, 31] on icon "search button" at bounding box center [283, 33] width 7 height 7
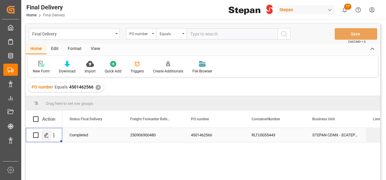
click at [44, 136] on icon "Press SPACE to select this row." at bounding box center [46, 135] width 5 height 5
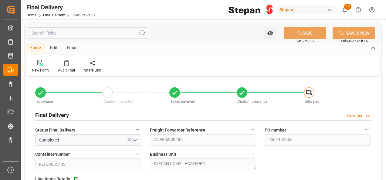
type input "01-09-2025"
type input "02-09-2025"
type input "[DATE]"
type input "19-09-2025"
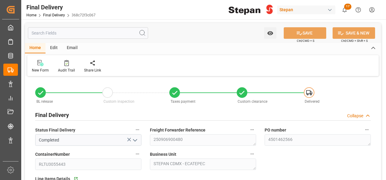
type input "19-09-2025 00:00"
type input "21-09-2025"
type input "08-09-2025"
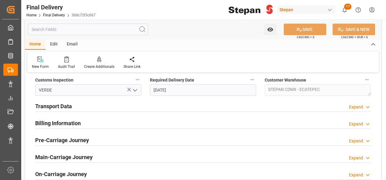
scroll to position [212, 0]
click at [55, 107] on h2 "Transport Data" at bounding box center [53, 106] width 37 height 8
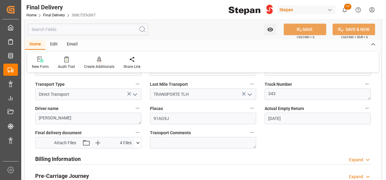
scroll to position [303, 0]
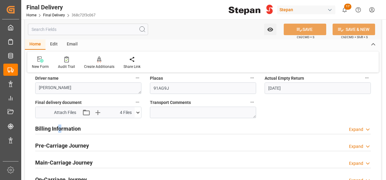
click at [60, 132] on h2 "Billing Information" at bounding box center [58, 129] width 46 height 8
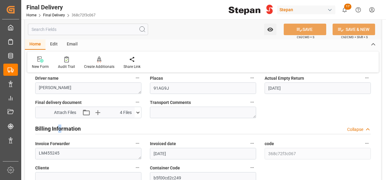
click at [139, 114] on icon at bounding box center [138, 113] width 6 height 6
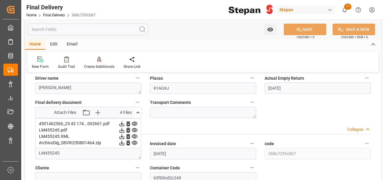
click at [139, 114] on icon at bounding box center [138, 113] width 6 height 6
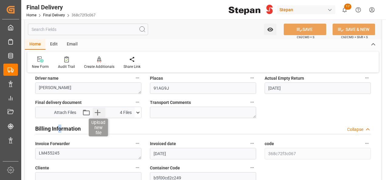
click at [99, 112] on icon "button" at bounding box center [98, 113] width 6 height 6
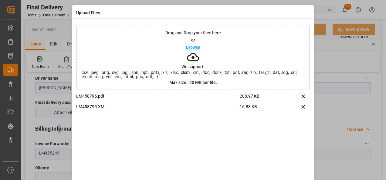
scroll to position [24, 0]
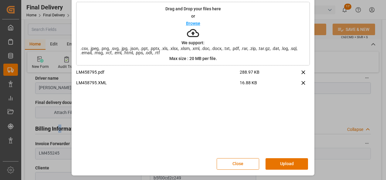
drag, startPoint x: 283, startPoint y: 164, endPoint x: 279, endPoint y: 160, distance: 5.1
click at [282, 164] on button "Upload" at bounding box center [286, 164] width 42 height 12
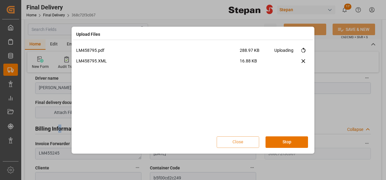
scroll to position [0, 0]
click at [285, 143] on button "Done" at bounding box center [286, 143] width 42 height 12
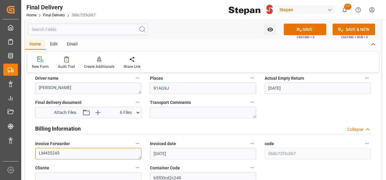
click at [69, 149] on textarea "LM455245" at bounding box center [88, 154] width 106 height 12
click at [69, 155] on textarea "LM455245," at bounding box center [88, 154] width 106 height 12
paste textarea "LM458795"
type textarea "LM455245,LM458795"
click at [305, 31] on button "SAVE" at bounding box center [305, 30] width 42 height 12
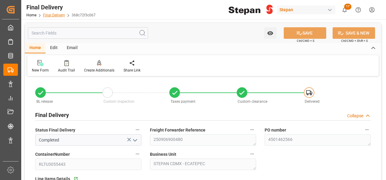
click at [54, 14] on link "Final Delivery" at bounding box center [54, 15] width 22 height 4
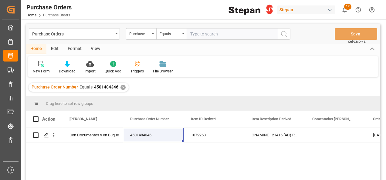
click at [121, 88] on div "✕" at bounding box center [122, 87] width 5 height 5
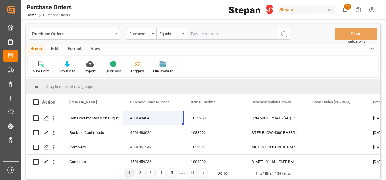
click at [195, 30] on input "text" at bounding box center [232, 34] width 91 height 12
paste input "4501468639"
type input "4501468639"
click at [285, 30] on button "search button" at bounding box center [284, 34] width 13 height 12
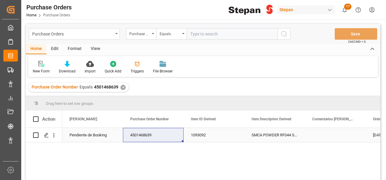
click at [89, 137] on div "Pendiente de Booking" at bounding box center [92, 135] width 46 height 14
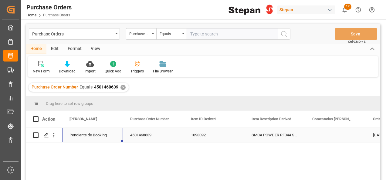
click at [89, 137] on div "Pendiente de Booking" at bounding box center [92, 135] width 46 height 14
click at [113, 138] on polyline "open menu" at bounding box center [112, 139] width 4 height 2
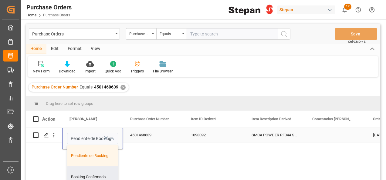
drag, startPoint x: 83, startPoint y: 177, endPoint x: 120, endPoint y: 152, distance: 44.3
click at [83, 177] on div "Booking Confirmado" at bounding box center [98, 177] width 62 height 21
type input "Booking Confirmado"
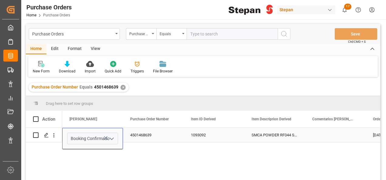
click at [148, 133] on div "4501468639" at bounding box center [153, 135] width 61 height 14
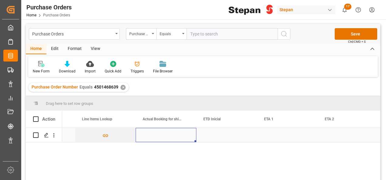
click at [150, 136] on div "Press SPACE to select this row." at bounding box center [166, 135] width 61 height 14
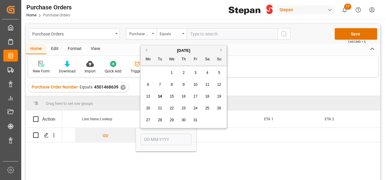
click at [161, 96] on span "14" at bounding box center [160, 96] width 4 height 4
type input "[DATE]"
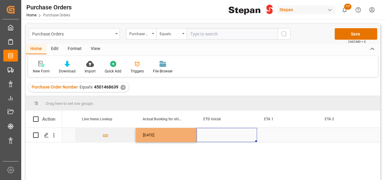
click at [214, 137] on div "Press SPACE to select this row." at bounding box center [226, 135] width 61 height 14
click at [215, 133] on div "Press SPACE to select this row." at bounding box center [226, 135] width 61 height 14
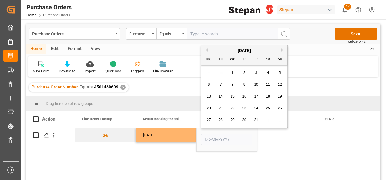
click at [234, 106] on div "22" at bounding box center [233, 108] width 8 height 7
type input "22-10-2025"
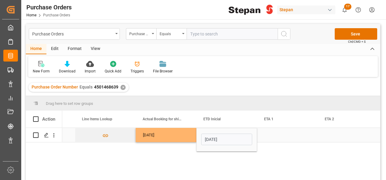
click at [272, 133] on div "Press SPACE to select this row." at bounding box center [287, 135] width 61 height 14
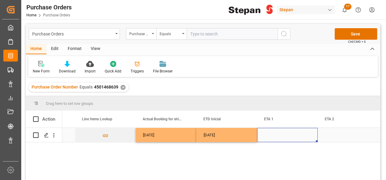
click at [268, 133] on div "Press SPACE to select this row." at bounding box center [287, 135] width 61 height 14
click at [268, 134] on div "Press SPACE to select this row." at bounding box center [287, 135] width 61 height 14
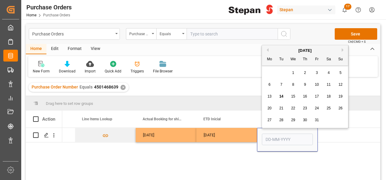
click at [343, 50] on button "Next Month" at bounding box center [344, 50] width 4 height 4
drag, startPoint x: 279, startPoint y: 97, endPoint x: 269, endPoint y: 110, distance: 16.0
click at [279, 97] on span "11" at bounding box center [281, 96] width 4 height 4
type input "11-11-2025"
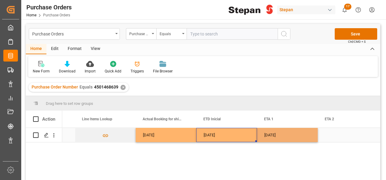
click at [246, 134] on div "22-10-2025" at bounding box center [226, 135] width 61 height 14
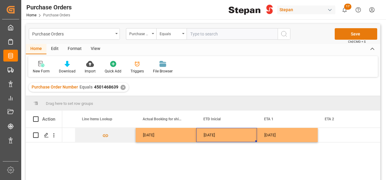
click at [357, 33] on button "Save" at bounding box center [356, 34] width 42 height 12
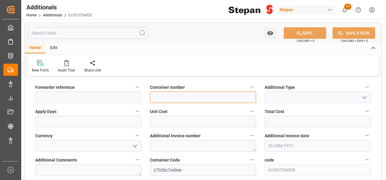
click at [178, 97] on input at bounding box center [203, 98] width 106 height 12
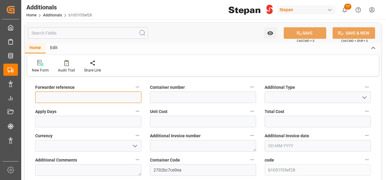
click at [69, 99] on input at bounding box center [88, 98] width 106 height 12
paste input "250706900114"
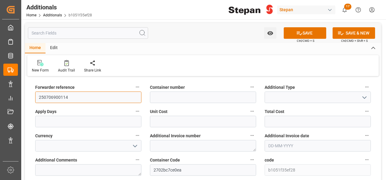
type input "250706900114"
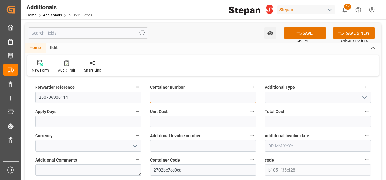
click at [166, 95] on input at bounding box center [203, 98] width 106 height 12
paste input "TRHU5001673"
type input "TRHU5001673"
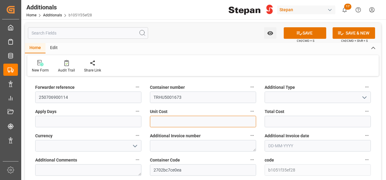
click at [240, 123] on input "text" at bounding box center [203, 122] width 106 height 12
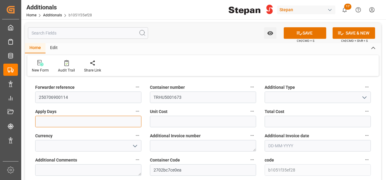
click at [52, 124] on input "text" at bounding box center [88, 122] width 106 height 12
type input "1"
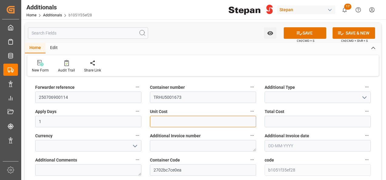
click at [167, 119] on input "text" at bounding box center [203, 122] width 106 height 12
type input "14678.16"
click at [134, 146] on icon "open menu" at bounding box center [134, 146] width 7 height 7
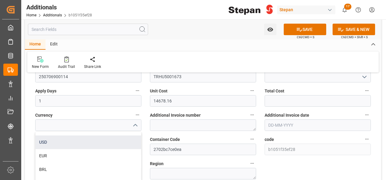
scroll to position [30, 0]
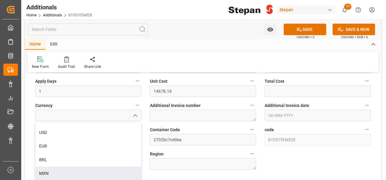
click at [45, 172] on div "MXN" at bounding box center [88, 174] width 106 height 14
type input "MXN"
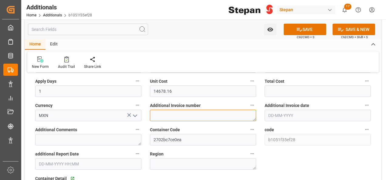
click at [211, 117] on textarea at bounding box center [203, 116] width 106 height 12
paste textarea "LM458762"
type textarea "LM458762"
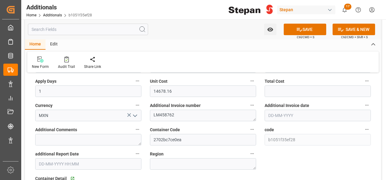
scroll to position [61, 0]
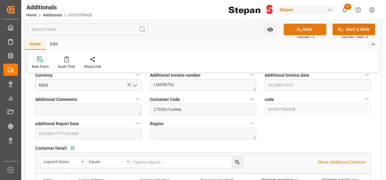
click at [302, 30] on button "SAVE" at bounding box center [305, 30] width 42 height 12
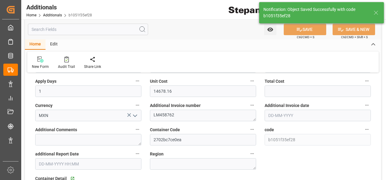
scroll to position [0, 0]
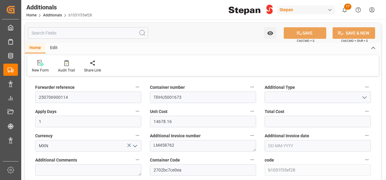
click at [366, 98] on icon "open menu" at bounding box center [364, 97] width 7 height 7
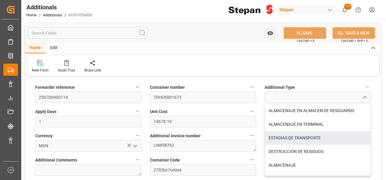
scroll to position [10, 0]
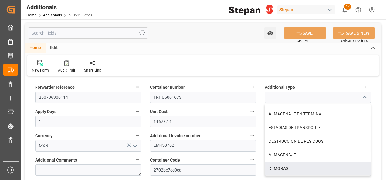
click at [278, 167] on div "DEMORAS" at bounding box center [318, 169] width 106 height 14
type input "DEMORAS"
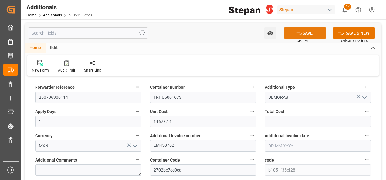
click at [303, 33] on button "SAVE" at bounding box center [305, 33] width 42 height 12
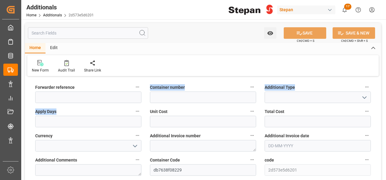
click at [49, 98] on input at bounding box center [88, 98] width 106 height 12
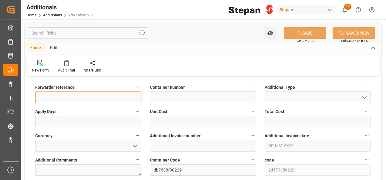
paste input "250806900709"
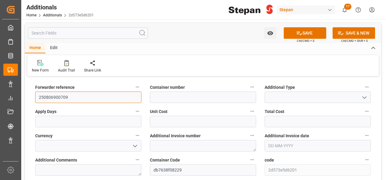
type input "250806900709"
click at [168, 105] on div "Unit Cost" at bounding box center [203, 117] width 115 height 24
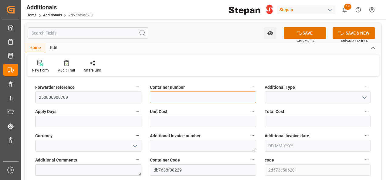
click at [165, 95] on input at bounding box center [203, 98] width 106 height 12
paste input "HLBU3177627"
type input "HLBU3177627"
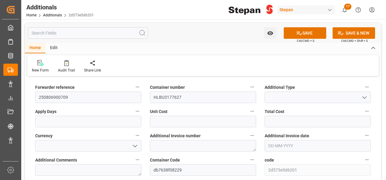
drag, startPoint x: 361, startPoint y: 97, endPoint x: 357, endPoint y: 102, distance: 6.2
click at [361, 97] on icon "open menu" at bounding box center [364, 97] width 7 height 7
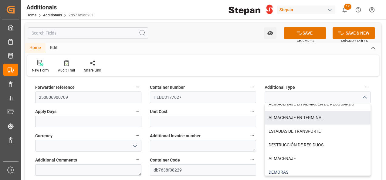
scroll to position [10, 0]
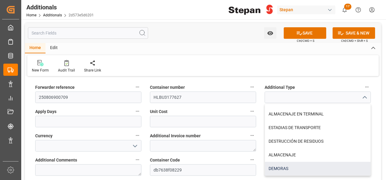
click at [291, 170] on div "DEMORAS" at bounding box center [318, 169] width 106 height 14
type input "DEMORAS"
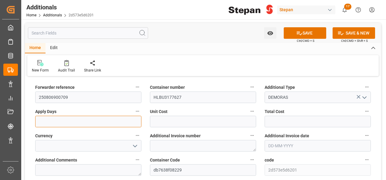
click at [55, 121] on input "text" at bounding box center [88, 122] width 106 height 12
type input "1"
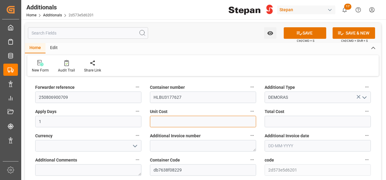
click at [170, 126] on input "text" at bounding box center [203, 122] width 106 height 12
type input "31558.04"
click at [136, 145] on icon "open menu" at bounding box center [134, 146] width 7 height 7
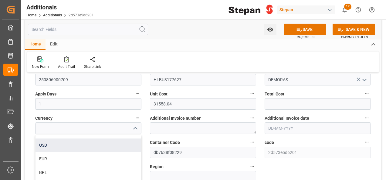
scroll to position [30, 0]
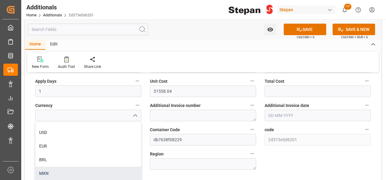
click at [44, 171] on div "MXN" at bounding box center [88, 174] width 106 height 14
type input "MXN"
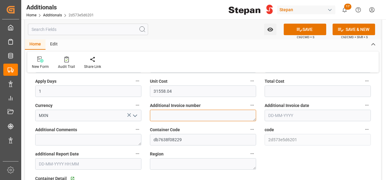
click at [182, 114] on textarea at bounding box center [203, 116] width 106 height 12
paste textarea "LM458790"
type textarea "LM458790"
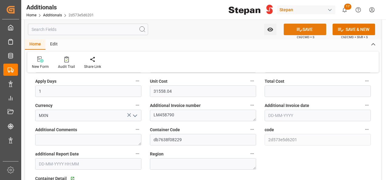
click at [305, 25] on button "SAVE" at bounding box center [305, 30] width 42 height 12
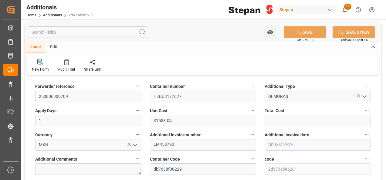
scroll to position [0, 0]
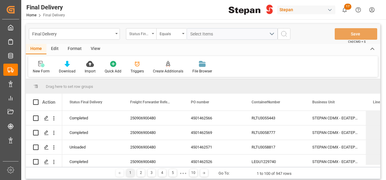
click at [151, 33] on div "Status Final Delivery" at bounding box center [141, 34] width 30 height 12
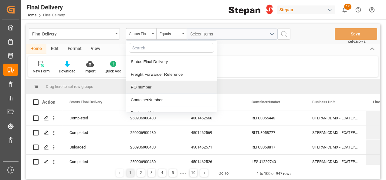
drag, startPoint x: 141, startPoint y: 88, endPoint x: 144, endPoint y: 84, distance: 5.1
click at [140, 88] on div "PO number" at bounding box center [171, 87] width 90 height 13
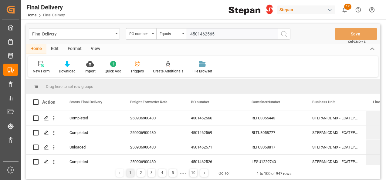
type input "4501462565"
click at [284, 34] on icon "search button" at bounding box center [283, 33] width 7 height 7
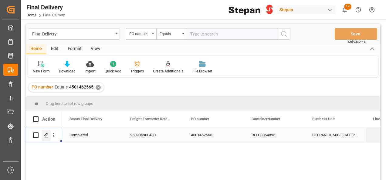
click at [48, 136] on icon "Press SPACE to select this row." at bounding box center [46, 135] width 5 height 5
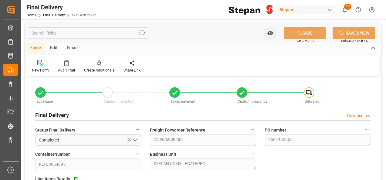
type input "01-09-2025"
type input "02-09-2025"
type input "[DATE]"
type input "13-09-2025"
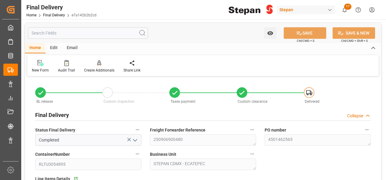
type input "13-09-2025 00:00"
type input "15-09-2025"
type input "08-09-2025"
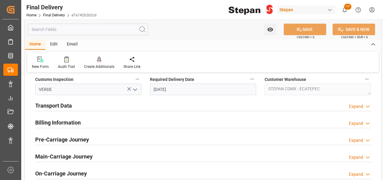
scroll to position [243, 0]
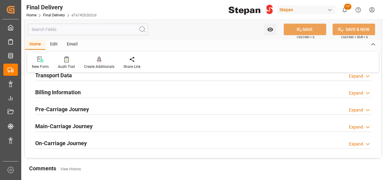
click at [56, 70] on div "New Form Audit Trail Create Additionals Share Link" at bounding box center [202, 62] width 351 height 21
click at [51, 75] on h2 "Transport Data" at bounding box center [53, 75] width 37 height 8
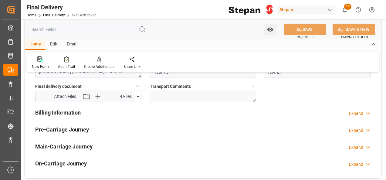
scroll to position [334, 0]
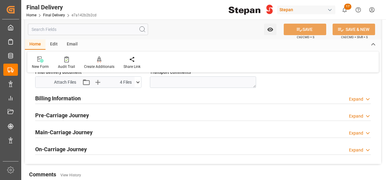
click at [62, 99] on h2 "Billing Information" at bounding box center [58, 98] width 46 height 8
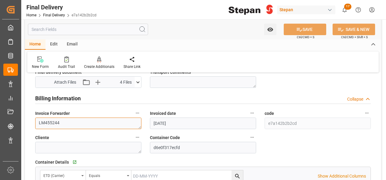
click at [68, 122] on textarea "LM455244" at bounding box center [88, 124] width 106 height 12
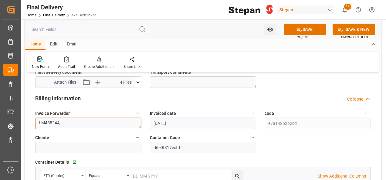
paste textarea "LM458794"
type textarea "LM455244,LM458794"
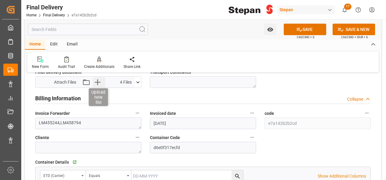
click at [98, 78] on icon "button" at bounding box center [98, 82] width 10 height 10
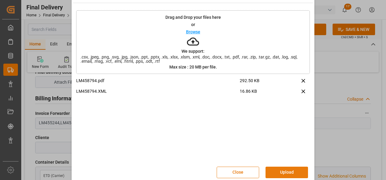
scroll to position [24, 0]
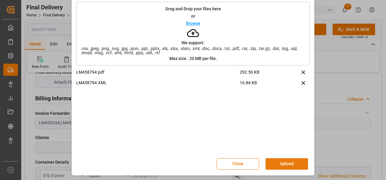
click at [285, 160] on button "Upload" at bounding box center [286, 164] width 42 height 12
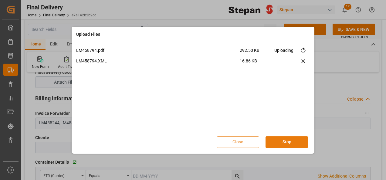
scroll to position [0, 0]
click at [285, 141] on button "Done" at bounding box center [286, 143] width 42 height 12
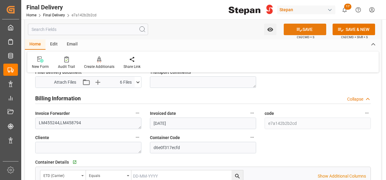
click at [305, 32] on button "SAVE" at bounding box center [305, 30] width 42 height 12
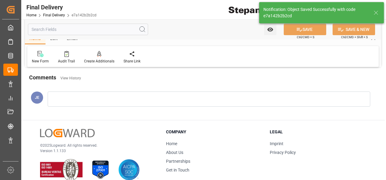
scroll to position [237, 0]
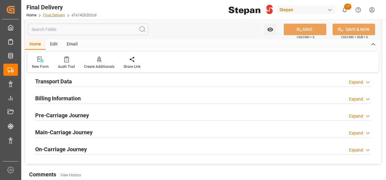
click at [51, 16] on link "Final Delivery" at bounding box center [54, 15] width 22 height 4
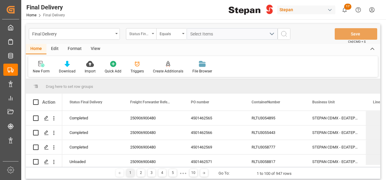
click at [154, 34] on div "Status Final Delivery" at bounding box center [141, 34] width 30 height 12
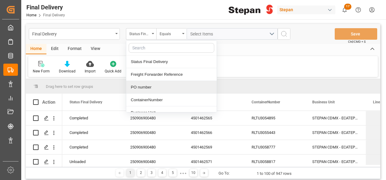
click at [143, 89] on div "PO number" at bounding box center [171, 87] width 90 height 13
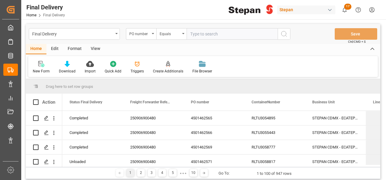
click at [194, 31] on input "text" at bounding box center [232, 34] width 91 height 12
type input "4501462563"
click at [285, 33] on icon "search button" at bounding box center [283, 33] width 7 height 7
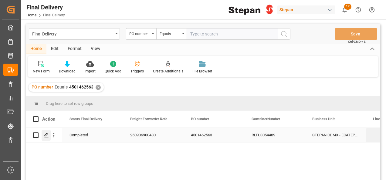
click at [45, 137] on icon "Press SPACE to select this row." at bounding box center [46, 135] width 5 height 5
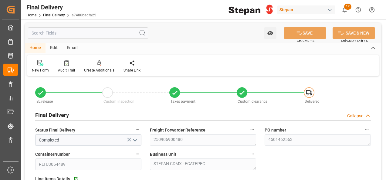
type input "01-09-2025"
type input "02-09-2025"
type input "[DATE]"
type input "13-09-2025"
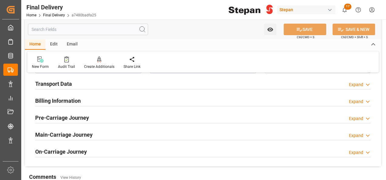
scroll to position [212, 0]
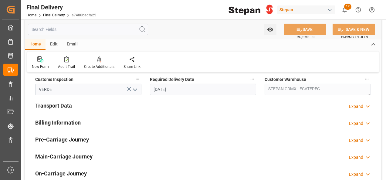
click at [57, 122] on h2 "Billing Information" at bounding box center [58, 123] width 46 height 8
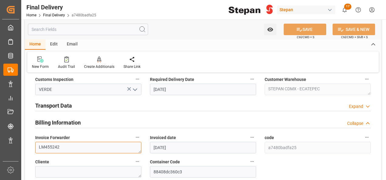
click at [68, 146] on textarea "LM455242" at bounding box center [88, 148] width 106 height 12
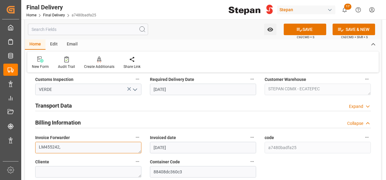
paste textarea "LM458793"
type textarea "LM455242,LM458793"
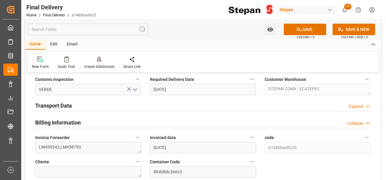
click at [63, 105] on h2 "Transport Data" at bounding box center [53, 106] width 37 height 8
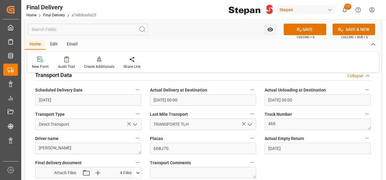
scroll to position [273, 0]
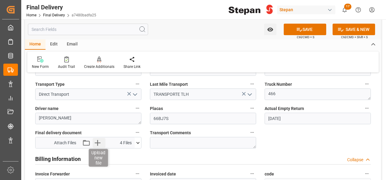
click at [97, 139] on icon "button" at bounding box center [98, 143] width 10 height 10
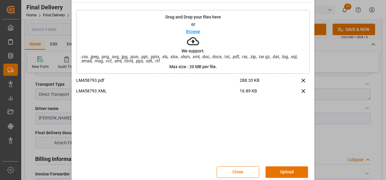
scroll to position [24, 0]
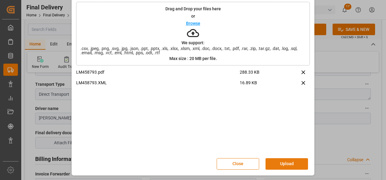
click at [291, 162] on button "Upload" at bounding box center [286, 164] width 42 height 12
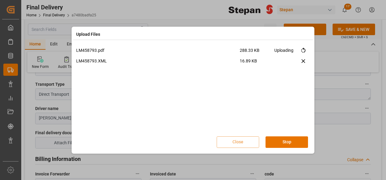
scroll to position [0, 0]
click at [282, 140] on button "Done" at bounding box center [286, 143] width 42 height 12
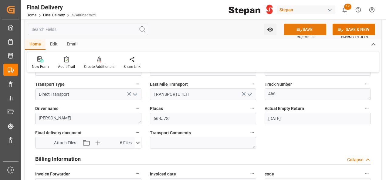
click at [306, 29] on button "SAVE" at bounding box center [305, 30] width 42 height 12
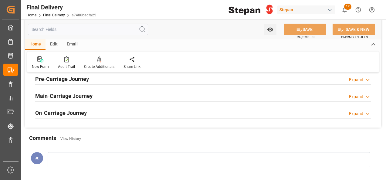
scroll to position [152, 0]
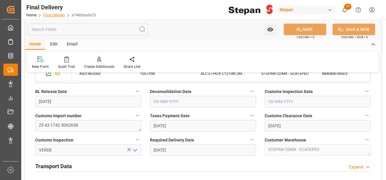
click at [55, 15] on link "Final Delivery" at bounding box center [54, 15] width 22 height 4
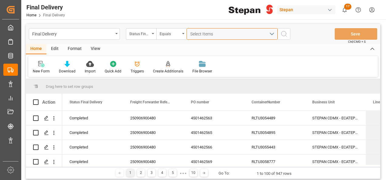
click at [195, 34] on span "Select Items" at bounding box center [203, 34] width 26 height 5
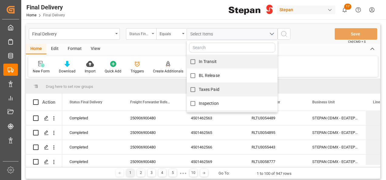
click at [143, 32] on div "Status Final Delivery" at bounding box center [139, 33] width 21 height 7
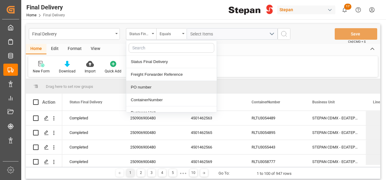
click at [141, 88] on div "PO number" at bounding box center [171, 87] width 90 height 13
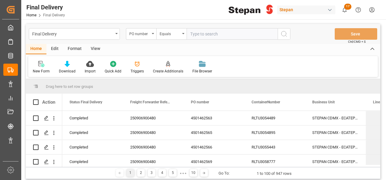
click at [194, 35] on input "text" at bounding box center [232, 34] width 91 height 12
type input "4501482815"
click at [283, 32] on icon "search button" at bounding box center [283, 33] width 7 height 7
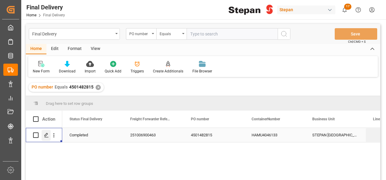
click at [49, 136] on icon "Press SPACE to select this row." at bounding box center [46, 135] width 5 height 5
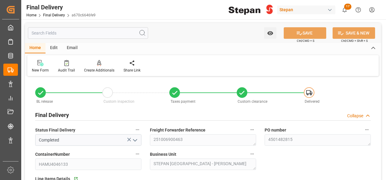
type input "03-10-2025"
type input "[DATE]"
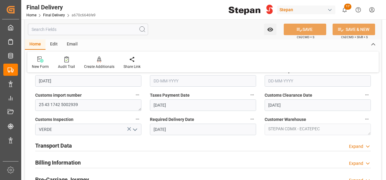
scroll to position [182, 0]
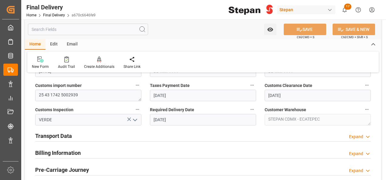
click at [60, 150] on h2 "Billing Information" at bounding box center [58, 153] width 46 height 8
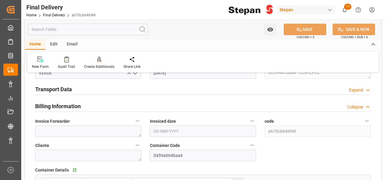
scroll to position [243, 0]
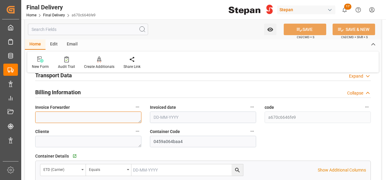
click at [54, 115] on textarea at bounding box center [88, 118] width 106 height 12
click at [169, 116] on input "text" at bounding box center [203, 118] width 106 height 12
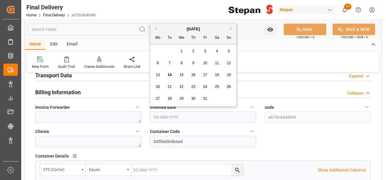
click at [172, 25] on div "October 2025 Mo Tu We Th Fr Sa Su" at bounding box center [193, 34] width 86 height 20
click at [205, 62] on span "10" at bounding box center [205, 63] width 4 height 4
type input "10-10-2025"
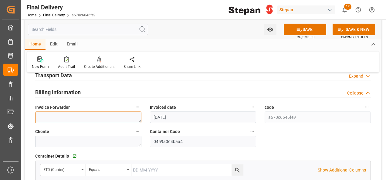
click at [62, 119] on textarea at bounding box center [88, 118] width 106 height 12
paste textarea "LM458806 y LM458807"
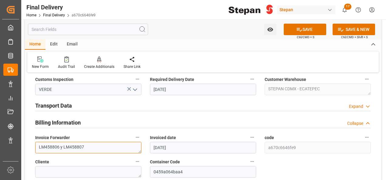
type textarea "LM458806 y LM458807"
click at [61, 106] on h2 "Transport Data" at bounding box center [53, 106] width 37 height 8
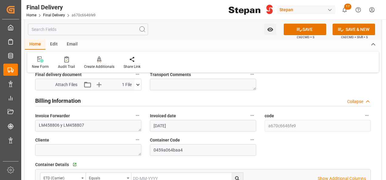
scroll to position [334, 0]
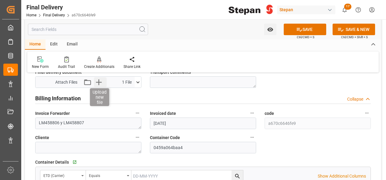
click at [99, 79] on icon "button" at bounding box center [99, 82] width 10 height 10
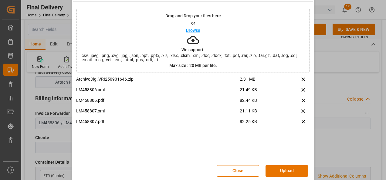
scroll to position [24, 0]
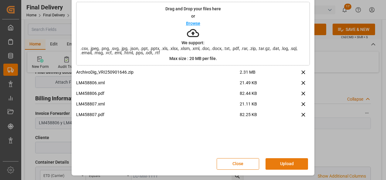
click at [280, 163] on button "Upload" at bounding box center [286, 164] width 42 height 12
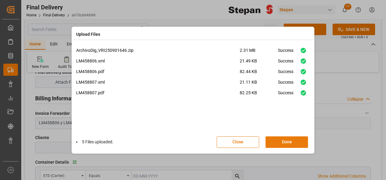
click at [283, 143] on button "Done" at bounding box center [286, 143] width 42 height 12
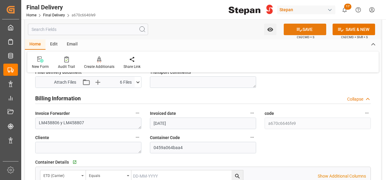
click at [308, 31] on button "SAVE" at bounding box center [305, 30] width 42 height 12
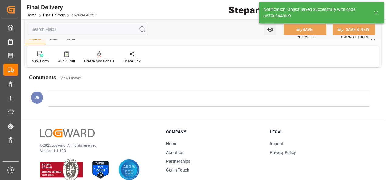
scroll to position [237, 0]
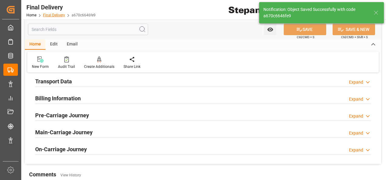
click at [53, 13] on link "Final Delivery" at bounding box center [54, 15] width 22 height 4
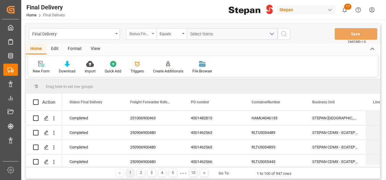
click at [155, 35] on div "Status Final Delivery" at bounding box center [141, 34] width 30 height 12
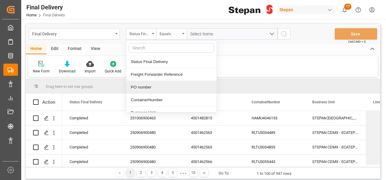
click at [147, 89] on div "PO number" at bounding box center [171, 87] width 90 height 13
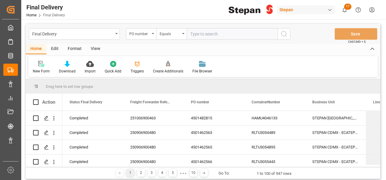
click at [192, 34] on input "text" at bounding box center [232, 34] width 91 height 12
type input "4501459240"
click at [282, 35] on circle "search button" at bounding box center [283, 33] width 5 height 5
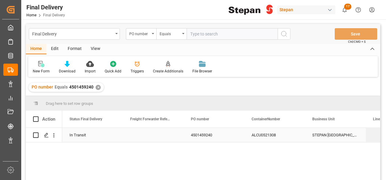
click at [80, 135] on div "In Transit" at bounding box center [92, 135] width 46 height 14
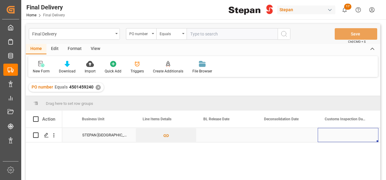
scroll to position [0, 230]
click at [335, 133] on div "Press SPACE to select this row." at bounding box center [348, 135] width 61 height 14
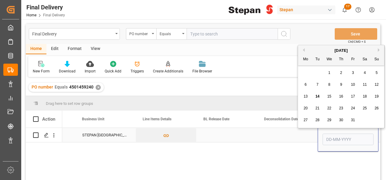
click at [292, 140] on div "Press SPACE to select this row." at bounding box center [287, 135] width 61 height 14
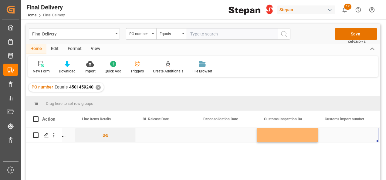
scroll to position [0, 352]
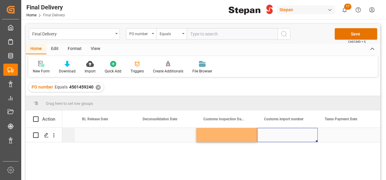
drag, startPoint x: 294, startPoint y: 139, endPoint x: 283, endPoint y: 130, distance: 14.0
click at [293, 138] on div "Press SPACE to select this row." at bounding box center [287, 135] width 61 height 14
click at [283, 130] on div "Press SPACE to select this row." at bounding box center [287, 135] width 61 height 14
click at [280, 138] on input "Press SPACE to select this row." at bounding box center [287, 139] width 51 height 12
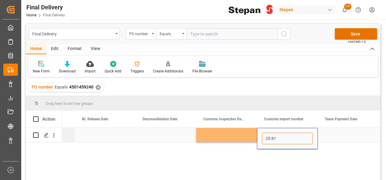
paste input "3501 5000780"
type input "25 81 3501 5000780"
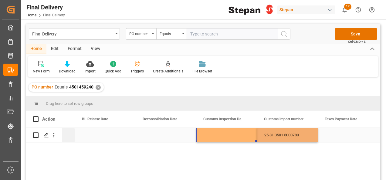
click at [247, 131] on div "Press SPACE to select this row." at bounding box center [226, 135] width 61 height 14
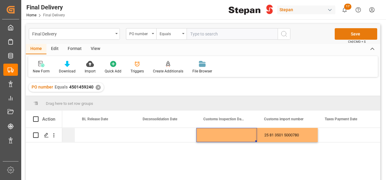
click at [353, 34] on button "Save" at bounding box center [356, 34] width 42 height 12
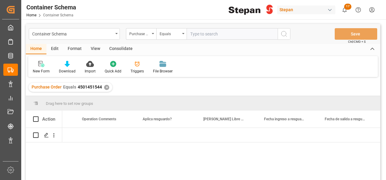
scroll to position [0, 3264]
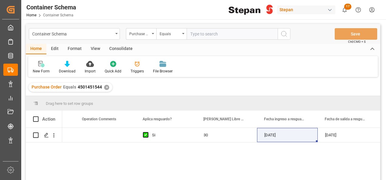
click at [108, 86] on div "Purchase Order Equals 4501451544 ✕" at bounding box center [71, 87] width 84 height 9
click at [105, 86] on div "✕" at bounding box center [106, 87] width 5 height 5
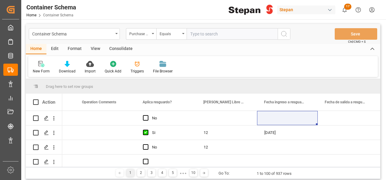
scroll to position [0, 3264]
click at [65, 64] on icon at bounding box center [67, 64] width 5 height 6
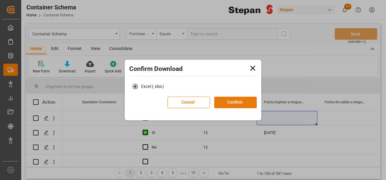
click at [236, 103] on button "Confirm" at bounding box center [235, 103] width 42 height 12
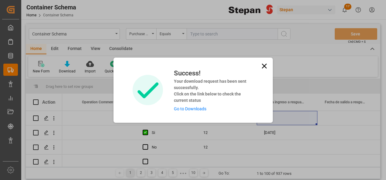
click at [183, 111] on link "Go to Downloads" at bounding box center [190, 108] width 32 height 5
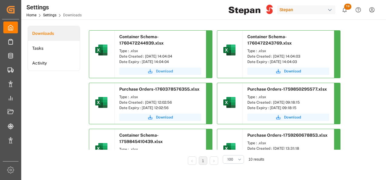
click at [162, 71] on span "Download" at bounding box center [164, 71] width 17 height 5
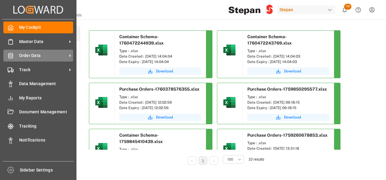
click at [23, 56] on span "Order Data" at bounding box center [43, 55] width 48 height 6
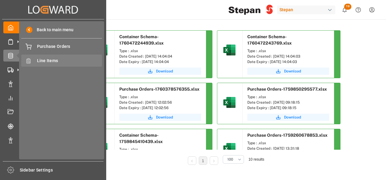
click at [48, 61] on span "Line Items" at bounding box center [69, 61] width 65 height 6
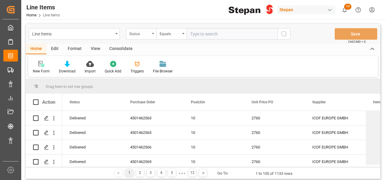
click at [149, 34] on div "Status" at bounding box center [139, 33] width 21 height 7
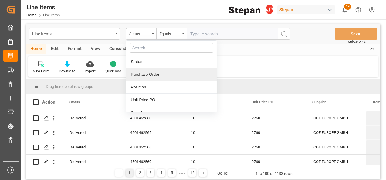
click at [147, 74] on div "Purchase Order" at bounding box center [171, 74] width 90 height 13
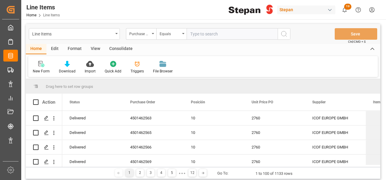
click at [197, 30] on input "text" at bounding box center [232, 34] width 91 height 12
paste input "4501484346"
type input "4501484346"
click at [280, 33] on button "search button" at bounding box center [284, 34] width 13 height 12
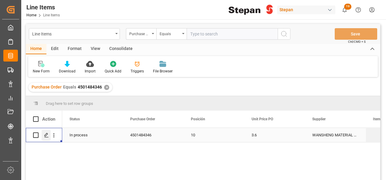
click at [45, 133] on icon "Press SPACE to select this row." at bounding box center [46, 135] width 5 height 5
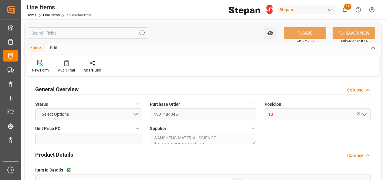
type input "3.6"
type input "12352111"
type input "14400"
type input "15426"
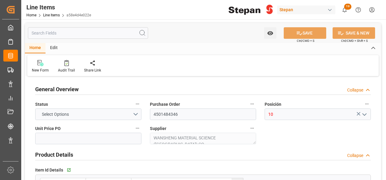
type input "51840"
type input "03-10-2025"
type input "14-10-2025 14:56"
type input "25-08-2025 19:50"
type input "21-08-2025"
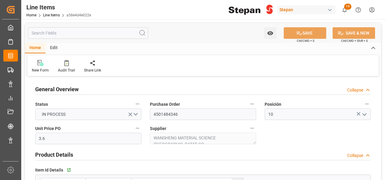
type input "08-11-2025"
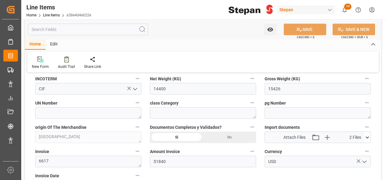
scroll to position [303, 0]
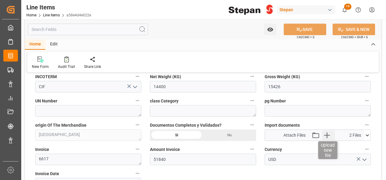
click at [328, 133] on icon "button" at bounding box center [327, 135] width 10 height 10
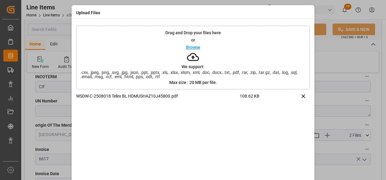
scroll to position [24, 0]
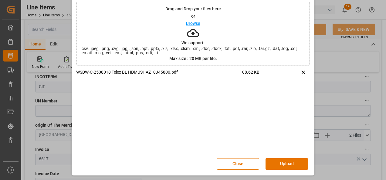
click at [283, 163] on button "Upload" at bounding box center [286, 164] width 42 height 12
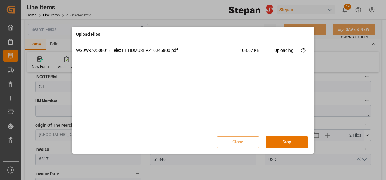
scroll to position [0, 0]
click at [286, 143] on button "Done" at bounding box center [286, 143] width 42 height 12
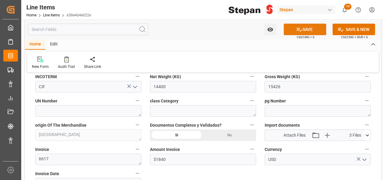
click at [300, 27] on icon at bounding box center [299, 29] width 6 height 6
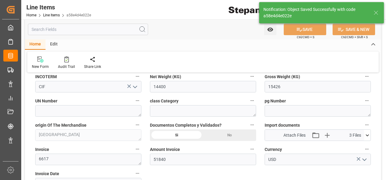
type input "14-10-2025 20:30"
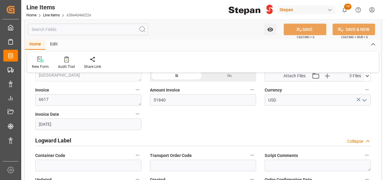
scroll to position [364, 0]
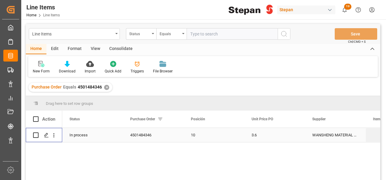
click at [37, 136] on input "Press Space to toggle row selection (unchecked)" at bounding box center [35, 135] width 5 height 5
checkbox input "true"
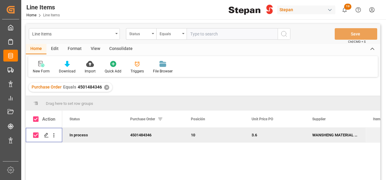
click at [121, 47] on div "Consolidate" at bounding box center [121, 49] width 32 height 10
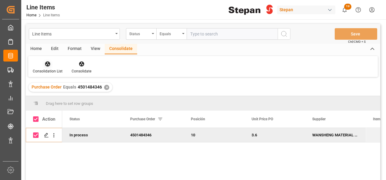
click at [49, 65] on icon at bounding box center [48, 64] width 6 height 6
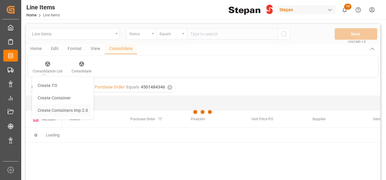
click at [64, 111] on div "Line Items Status Equals Save Ctrl/CMD + S Home Edit Format View Consolidate Co…" at bounding box center [203, 110] width 354 height 172
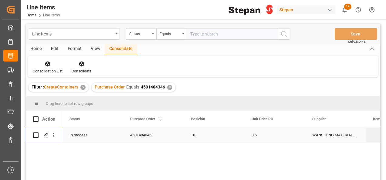
click at [36, 134] on input "Press Space to toggle row selection (unchecked)" at bounding box center [35, 135] width 5 height 5
checkbox input "true"
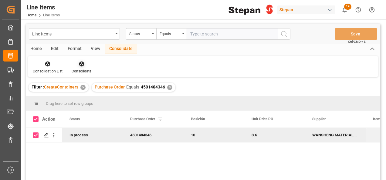
click at [79, 63] on icon at bounding box center [81, 64] width 5 height 5
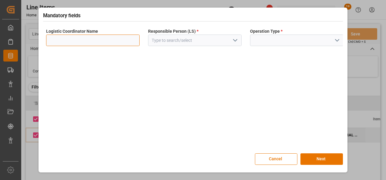
click at [115, 42] on input at bounding box center [92, 41] width 93 height 12
type input "LESCHACO MEXICANA"
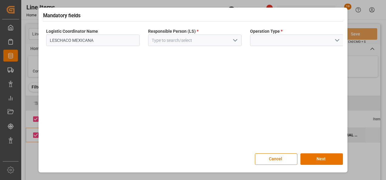
click at [237, 39] on polyline "open menu" at bounding box center [235, 40] width 4 height 2
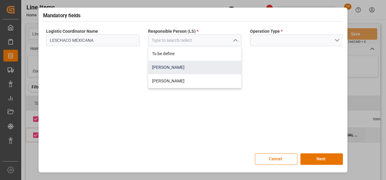
click at [173, 70] on div "[PERSON_NAME]" at bounding box center [194, 68] width 93 height 14
type input "[PERSON_NAME]"
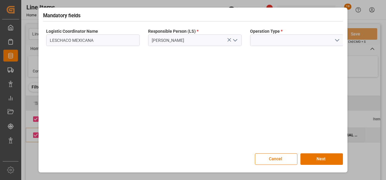
click at [335, 41] on icon "open menu" at bounding box center [336, 40] width 7 height 7
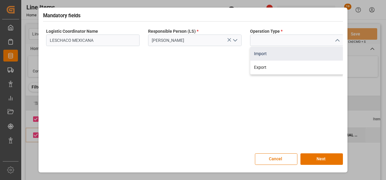
click at [265, 54] on div "Import" at bounding box center [296, 54] width 93 height 14
type input "Import"
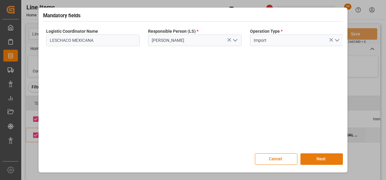
click at [320, 159] on button "Next" at bounding box center [321, 159] width 42 height 12
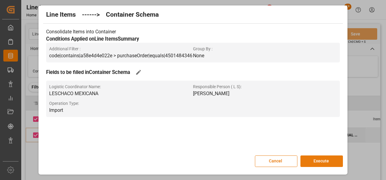
click at [321, 160] on button "Execute" at bounding box center [321, 162] width 42 height 12
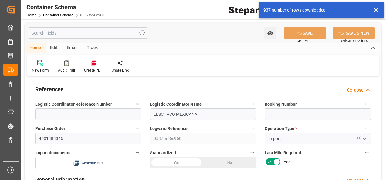
type input "0"
type input "1"
type input "14400"
type input "15426"
type input "[DATE] 20:37"
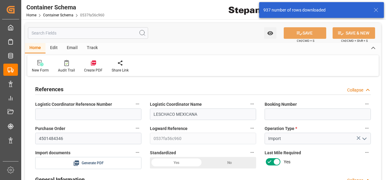
type input "[DATE] 20:37"
type input "[DATE]"
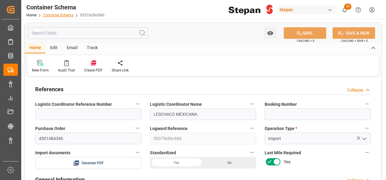
click at [54, 15] on link "Container Schema" at bounding box center [58, 15] width 30 height 4
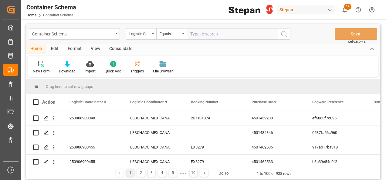
click at [154, 33] on div "Logistic Coordinator Reference Number" at bounding box center [141, 34] width 30 height 12
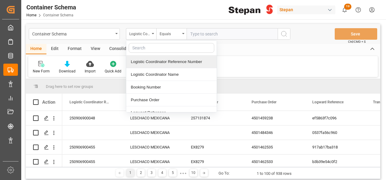
click at [200, 33] on input "text" at bounding box center [232, 34] width 91 height 12
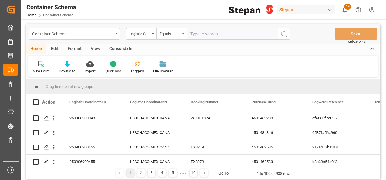
paste input "250906900034"
type input "250906900034"
click at [285, 35] on icon "search button" at bounding box center [283, 33] width 7 height 7
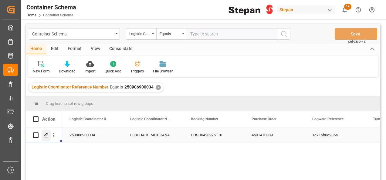
click at [45, 134] on icon "Press SPACE to select this row." at bounding box center [46, 135] width 5 height 5
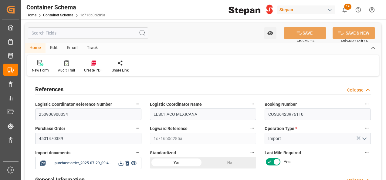
type input "14"
type input "25"
type input "500"
type input "20"
type input "1"
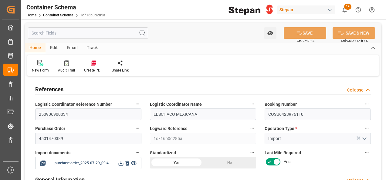
type input "1"
type input "18900"
type input "22450"
type input "Cosco"
type input "COSCO Shipping Co. Ltd."
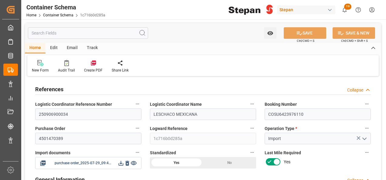
type input "IDBLW"
type input "MXZLO"
type input "9730854"
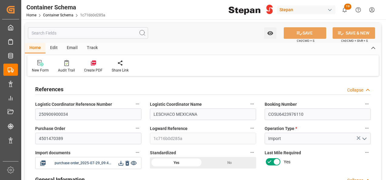
type input "9730854"
type input "0"
type input "48"
type input "[DATE] 00:00"
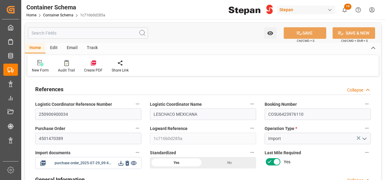
type input "[DATE]"
type input "[DATE] 08:00"
type input "[DATE] 00:00"
type input "[DATE] 08:00"
type input "[DATE] 11:50"
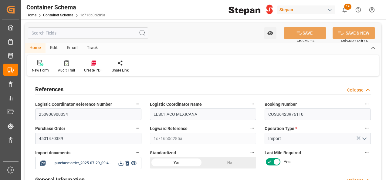
type input "[DATE] 12:00"
type input "[DATE] 00:00"
type input "[DATE] 12:20"
type input "[DATE] 10:57"
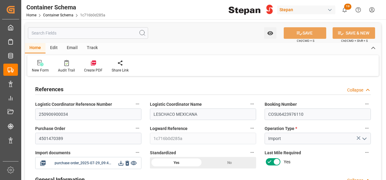
type input "[DATE] 09:35"
type input "[DATE]"
type input "[DATE] 00:56"
type input "[DATE] 21:34"
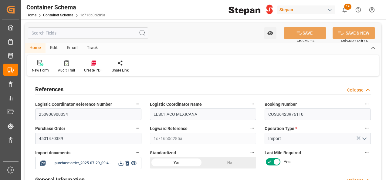
type input "[DATE]"
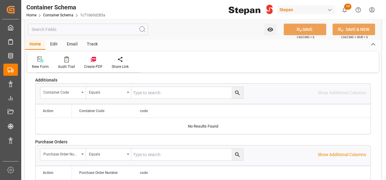
scroll to position [1547, 0]
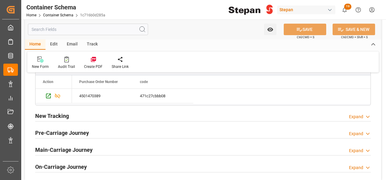
click at [47, 146] on h2 "Main-Carriage Journey" at bounding box center [63, 150] width 57 height 8
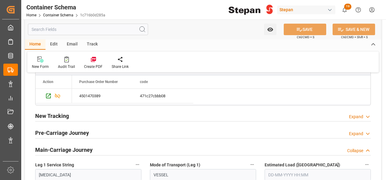
click at [56, 129] on h2 "Pre-Carriage Journey" at bounding box center [62, 133] width 54 height 8
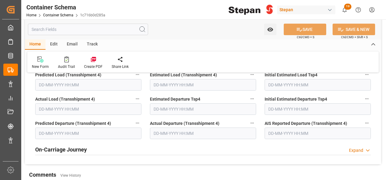
scroll to position [2214, 0]
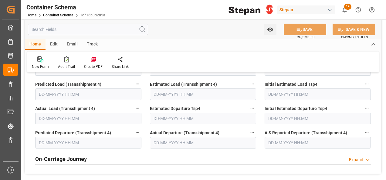
click at [71, 155] on h2 "On-Carriage Journey" at bounding box center [61, 159] width 52 height 8
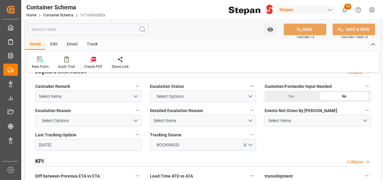
scroll to position [1122, 0]
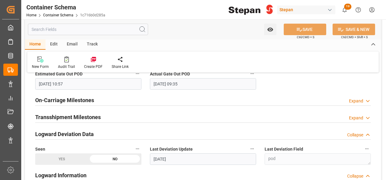
click at [77, 113] on h2 "Transshipment Milestones" at bounding box center [68, 117] width 66 height 8
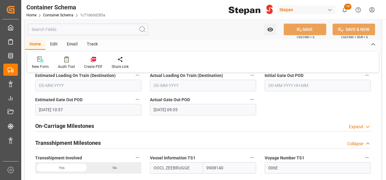
scroll to position [1092, 0]
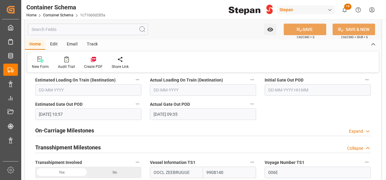
click at [49, 126] on h2 "On-Carriage Milestones" at bounding box center [64, 130] width 59 height 8
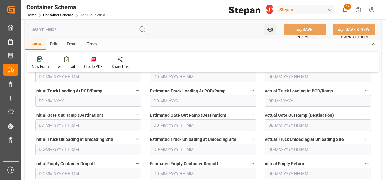
scroll to position [1183, 0]
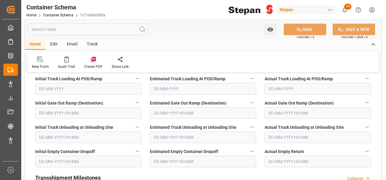
click at [283, 156] on input "text" at bounding box center [318, 162] width 106 height 12
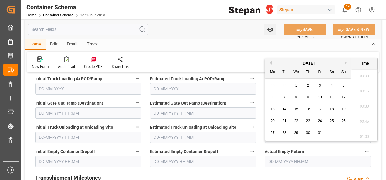
scroll to position [882, 0]
click at [270, 62] on button "Previous Month" at bounding box center [270, 63] width 4 height 4
click at [330, 109] on span "20" at bounding box center [331, 109] width 4 height 4
type input "[DATE] 00:00"
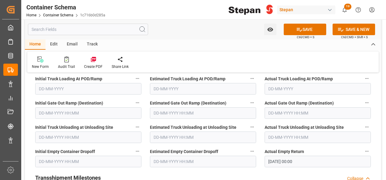
click at [261, 172] on div "Transshipment Milestones Collapse" at bounding box center [202, 178] width 335 height 12
click at [305, 27] on button "SAVE" at bounding box center [305, 30] width 42 height 12
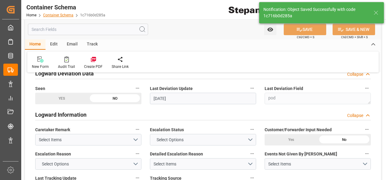
type input "0"
type input "-100"
type input "-4"
type input "[DATE] 21:04"
click at [54, 14] on link "Container Schema" at bounding box center [58, 15] width 30 height 4
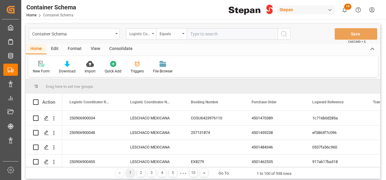
click at [150, 32] on div "Logistic Coordinator Reference Number" at bounding box center [141, 34] width 30 height 12
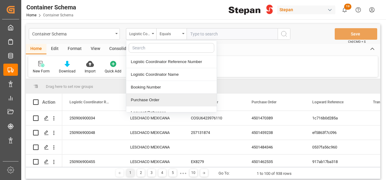
click at [142, 99] on div "Purchase Order" at bounding box center [171, 100] width 90 height 13
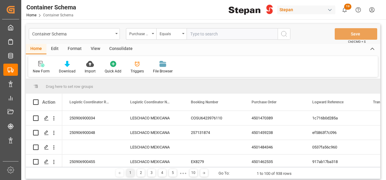
click at [203, 35] on input "text" at bounding box center [232, 34] width 91 height 12
paste input "250906900480"
type input "250906900480"
click at [283, 34] on icon "search button" at bounding box center [283, 33] width 7 height 7
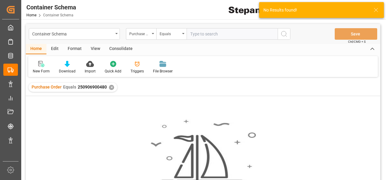
click at [107, 88] on div "Purchase Order Equals 250906900480 ✕" at bounding box center [73, 87] width 89 height 9
click at [111, 87] on div "✕" at bounding box center [111, 87] width 5 height 5
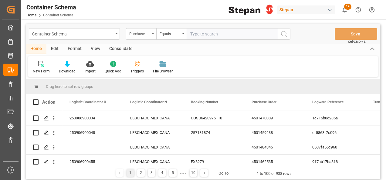
click at [152, 34] on icon "open menu" at bounding box center [153, 33] width 2 height 1
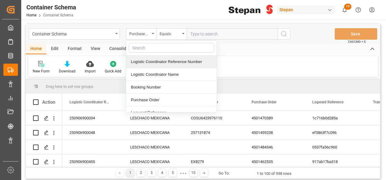
click at [157, 62] on div "Logistic Coordinator Reference Number" at bounding box center [171, 62] width 90 height 13
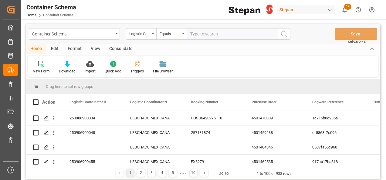
click at [201, 33] on input "text" at bounding box center [232, 34] width 91 height 12
paste input "250906900480"
type input "250906900480"
click at [285, 35] on icon "search button" at bounding box center [283, 33] width 7 height 7
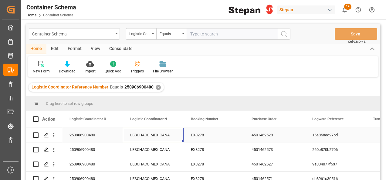
click at [147, 139] on div "LESCHACO MEXICANA" at bounding box center [153, 135] width 61 height 14
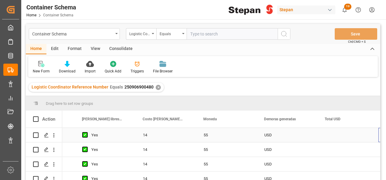
scroll to position [0, 716]
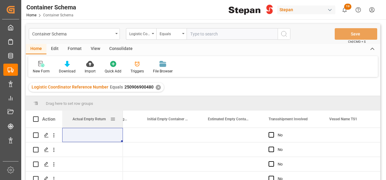
drag, startPoint x: 220, startPoint y: 120, endPoint x: 76, endPoint y: 123, distance: 144.4
click at [90, 130] on div "Press SPACE to select this row." at bounding box center [92, 135] width 61 height 14
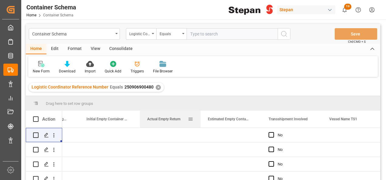
drag, startPoint x: 92, startPoint y: 120, endPoint x: 161, endPoint y: 124, distance: 69.3
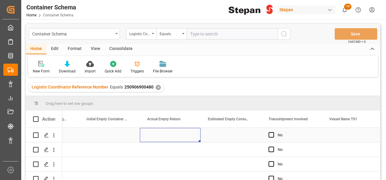
click at [149, 139] on div "Press SPACE to select this row." at bounding box center [170, 135] width 61 height 14
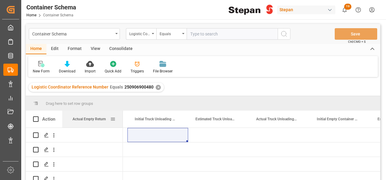
drag, startPoint x: 333, startPoint y: 121, endPoint x: 78, endPoint y: 123, distance: 254.5
click at [90, 133] on div "Press SPACE to select this row." at bounding box center [92, 135] width 61 height 14
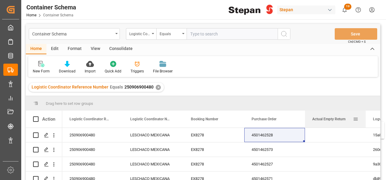
drag, startPoint x: 91, startPoint y: 120, endPoint x: 342, endPoint y: 126, distance: 250.6
click at [337, 137] on div "Press SPACE to select this row." at bounding box center [335, 135] width 61 height 14
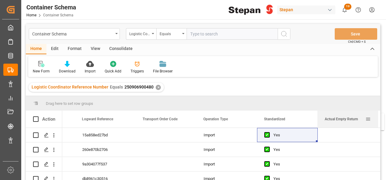
drag, startPoint x: 87, startPoint y: 117, endPoint x: 344, endPoint y: 117, distance: 256.6
click at [344, 117] on span "Actual Empty Return" at bounding box center [341, 119] width 33 height 4
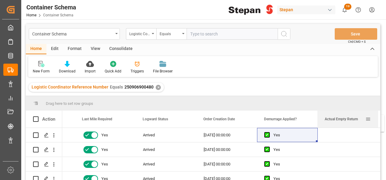
drag, startPoint x: 96, startPoint y: 120, endPoint x: 354, endPoint y: 119, distance: 257.5
click at [354, 119] on span "Actual Empty Return" at bounding box center [341, 119] width 33 height 4
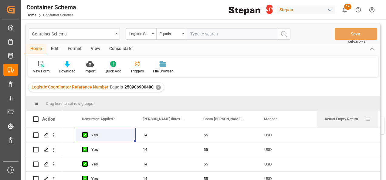
drag, startPoint x: 160, startPoint y: 121, endPoint x: 349, endPoint y: 128, distance: 189.7
click at [351, 123] on div "Actual Empty Return" at bounding box center [345, 119] width 41 height 17
click at [346, 135] on div "Press SPACE to select this row." at bounding box center [348, 135] width 61 height 14
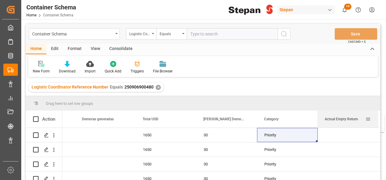
drag, startPoint x: 87, startPoint y: 119, endPoint x: 352, endPoint y: 119, distance: 264.2
click at [352, 119] on span "Actual Empty Return" at bounding box center [341, 119] width 33 height 4
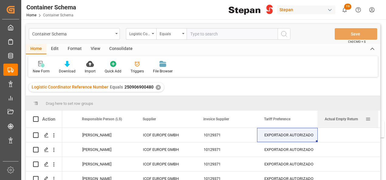
drag, startPoint x: 92, startPoint y: 120, endPoint x: 349, endPoint y: 124, distance: 256.7
click at [349, 124] on div "Actual Empty Return" at bounding box center [345, 119] width 41 height 17
click at [342, 136] on div "Press SPACE to select this row." at bounding box center [348, 135] width 61 height 14
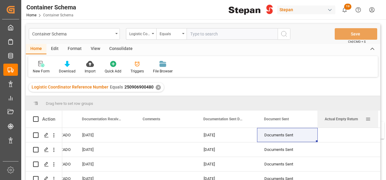
drag, startPoint x: 88, startPoint y: 119, endPoint x: 354, endPoint y: 126, distance: 266.1
click at [354, 126] on div "Actual Empty Return" at bounding box center [345, 119] width 41 height 17
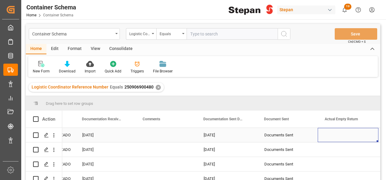
click at [353, 134] on div "Press SPACE to select this row." at bounding box center [348, 135] width 61 height 14
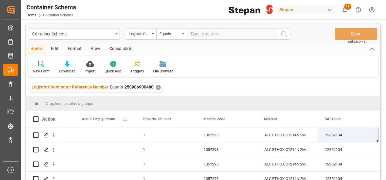
drag, startPoint x: 81, startPoint y: 119, endPoint x: 105, endPoint y: 120, distance: 23.7
click at [105, 120] on div "Actual Empty Return" at bounding box center [105, 119] width 61 height 17
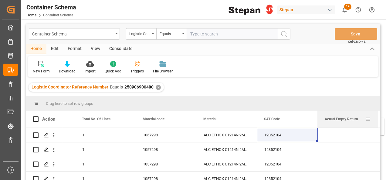
drag, startPoint x: 98, startPoint y: 119, endPoint x: 344, endPoint y: 122, distance: 246.3
click at [344, 122] on div "Actual Empty Return" at bounding box center [345, 119] width 41 height 17
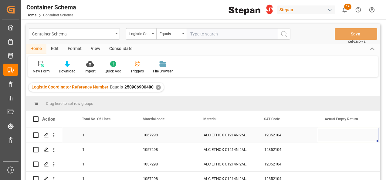
click at [337, 138] on div "Press SPACE to select this row." at bounding box center [348, 135] width 61 height 14
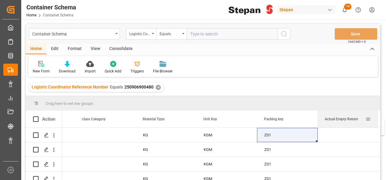
drag, startPoint x: 94, startPoint y: 120, endPoint x: 342, endPoint y: 122, distance: 247.8
click at [342, 122] on div "Actual Empty Return" at bounding box center [345, 119] width 41 height 17
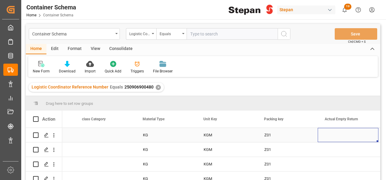
click at [332, 138] on div "Press SPACE to select this row." at bounding box center [348, 135] width 61 height 14
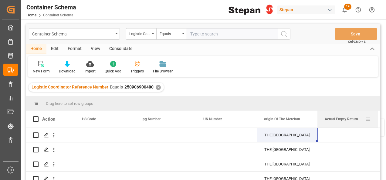
drag, startPoint x: 86, startPoint y: 118, endPoint x: 354, endPoint y: 123, distance: 268.5
click at [354, 123] on div "Actual Empty Return" at bounding box center [345, 119] width 41 height 17
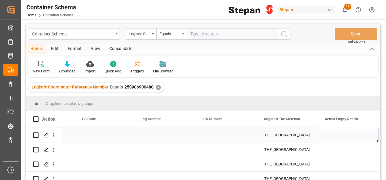
click at [338, 135] on div "Press SPACE to select this row." at bounding box center [348, 135] width 61 height 14
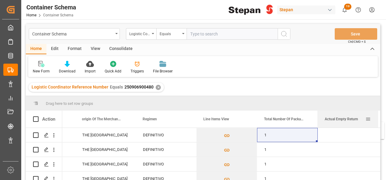
drag, startPoint x: 149, startPoint y: 116, endPoint x: 347, endPoint y: 126, distance: 198.3
click at [347, 126] on div "Actual Empty Return" at bounding box center [345, 119] width 41 height 17
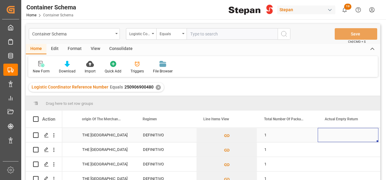
click at [340, 133] on div "Press SPACE to select this row." at bounding box center [348, 135] width 61 height 14
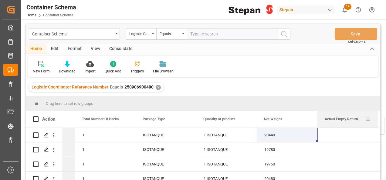
drag, startPoint x: 150, startPoint y: 121, endPoint x: 331, endPoint y: 130, distance: 181.6
click at [342, 120] on span "Actual Empty Return" at bounding box center [341, 119] width 33 height 4
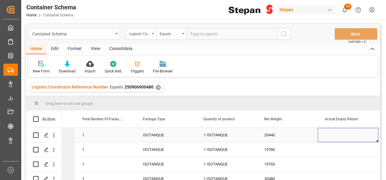
click at [326, 138] on div "Press SPACE to select this row." at bounding box center [348, 135] width 61 height 14
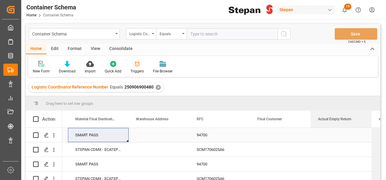
drag, startPoint x: 155, startPoint y: 119, endPoint x: 321, endPoint y: 139, distance: 167.4
click at [321, 139] on div "Action Actual Empty Return Gross Weight Customs import number" at bounding box center [203, 147] width 354 height 73
click at [320, 137] on div "Press SPACE to select this row." at bounding box center [341, 135] width 61 height 14
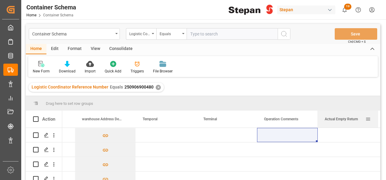
drag, startPoint x: 90, startPoint y: 121, endPoint x: 328, endPoint y: 126, distance: 237.9
click at [328, 126] on div "Actual Empty Return" at bounding box center [345, 119] width 41 height 17
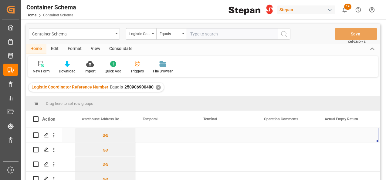
click at [325, 141] on div "Press SPACE to select this row." at bounding box center [348, 135] width 61 height 14
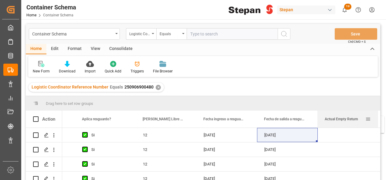
drag, startPoint x: 87, startPoint y: 120, endPoint x: 346, endPoint y: 120, distance: 259.1
click at [346, 120] on span "Actual Empty Return" at bounding box center [341, 119] width 33 height 4
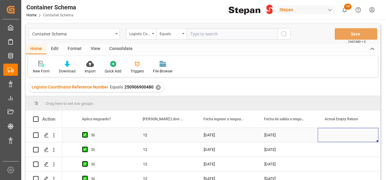
click at [331, 131] on div "Press SPACE to select this row." at bounding box center [348, 135] width 61 height 14
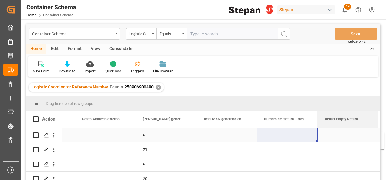
drag, startPoint x: 101, startPoint y: 121, endPoint x: 349, endPoint y: 136, distance: 248.6
click at [349, 136] on div "Action Actual Empty Return [PERSON_NAME] ingreso a resguardo Fecha de salida a …" at bounding box center [203, 147] width 354 height 73
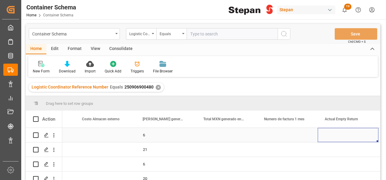
click at [348, 136] on div "Press SPACE to select this row." at bounding box center [348, 135] width 61 height 14
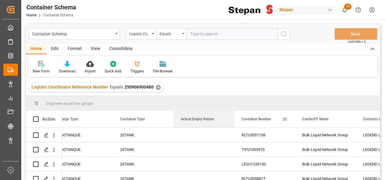
drag, startPoint x: 137, startPoint y: 118, endPoint x: 218, endPoint y: 130, distance: 82.7
click at [194, 134] on div "Press SPACE to select this row." at bounding box center [204, 135] width 61 height 14
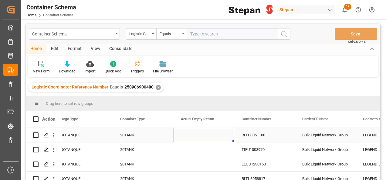
click at [194, 134] on div "Press SPACE to select this row." at bounding box center [204, 135] width 61 height 14
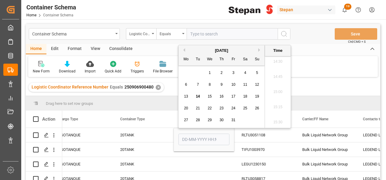
click at [184, 49] on button "Previous Month" at bounding box center [183, 50] width 4 height 4
click at [221, 107] on span "25" at bounding box center [221, 108] width 4 height 4
type input "[DATE] 00:00"
click at [197, 153] on div "Press SPACE to select this row." at bounding box center [204, 150] width 61 height 14
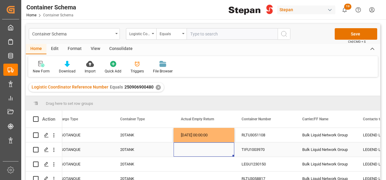
click at [196, 151] on div "Press SPACE to select this row." at bounding box center [204, 150] width 61 height 14
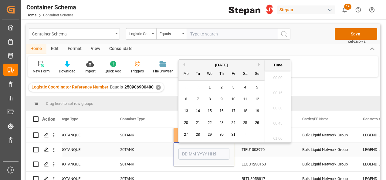
scroll to position [882, 0]
click at [233, 101] on span "10" at bounding box center [233, 99] width 4 height 4
type input "[DATE] 00:00"
drag, startPoint x: 160, startPoint y: 163, endPoint x: 163, endPoint y: 163, distance: 3.0
click at [160, 163] on div "20TANK" at bounding box center [143, 164] width 61 height 14
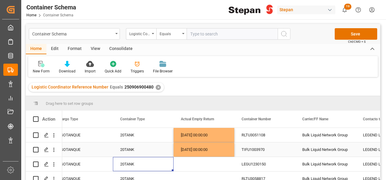
scroll to position [30, 0]
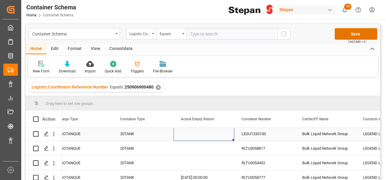
click at [199, 135] on div "Press SPACE to select this row." at bounding box center [204, 134] width 61 height 14
click at [202, 134] on div "Press SPACE to select this row." at bounding box center [204, 134] width 61 height 14
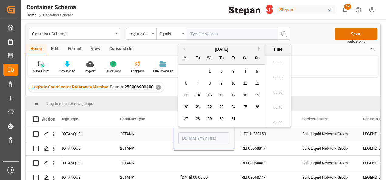
scroll to position [882, 0]
click at [183, 48] on button "Previous Month" at bounding box center [183, 49] width 4 height 4
click at [221, 107] on span "25" at bounding box center [221, 107] width 4 height 4
type input "[DATE] 00:00"
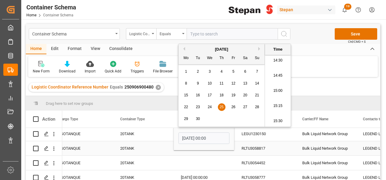
click at [192, 153] on div "Press SPACE to select this row." at bounding box center [204, 148] width 61 height 14
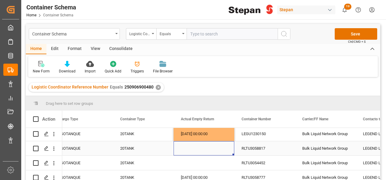
click at [195, 148] on div "Press SPACE to select this row." at bounding box center [204, 148] width 61 height 14
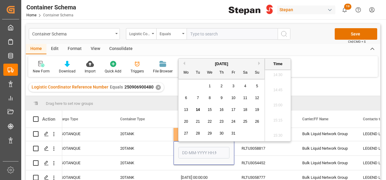
click at [235, 99] on span "10" at bounding box center [233, 98] width 4 height 4
type input "[DATE] 00:00"
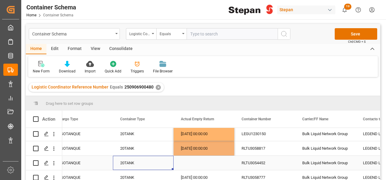
click at [163, 166] on div "20TANK" at bounding box center [143, 163] width 61 height 14
click at [181, 163] on div "Press SPACE to select this row." at bounding box center [204, 163] width 61 height 14
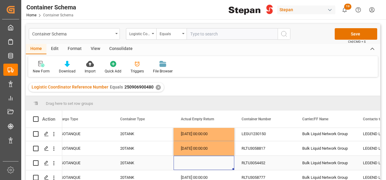
click at [203, 163] on div "Press SPACE to select this row." at bounding box center [204, 163] width 61 height 14
click at [202, 163] on div "Press SPACE to select this row." at bounding box center [204, 163] width 61 height 14
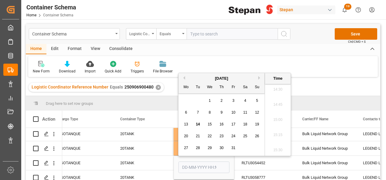
click at [185, 79] on button "Previous Month" at bounding box center [183, 78] width 4 height 4
click at [245, 134] on div "27" at bounding box center [245, 136] width 8 height 7
type input "[DATE] 00:00"
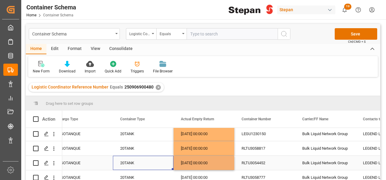
click at [165, 163] on div "20TANK" at bounding box center [143, 163] width 61 height 14
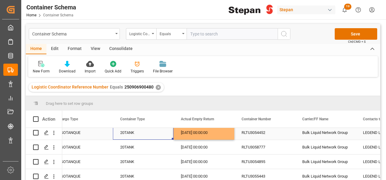
scroll to position [30, 0]
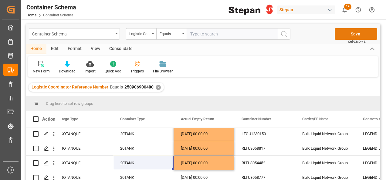
click at [349, 33] on button "Save" at bounding box center [356, 34] width 42 height 12
